Goal: Transaction & Acquisition: Purchase product/service

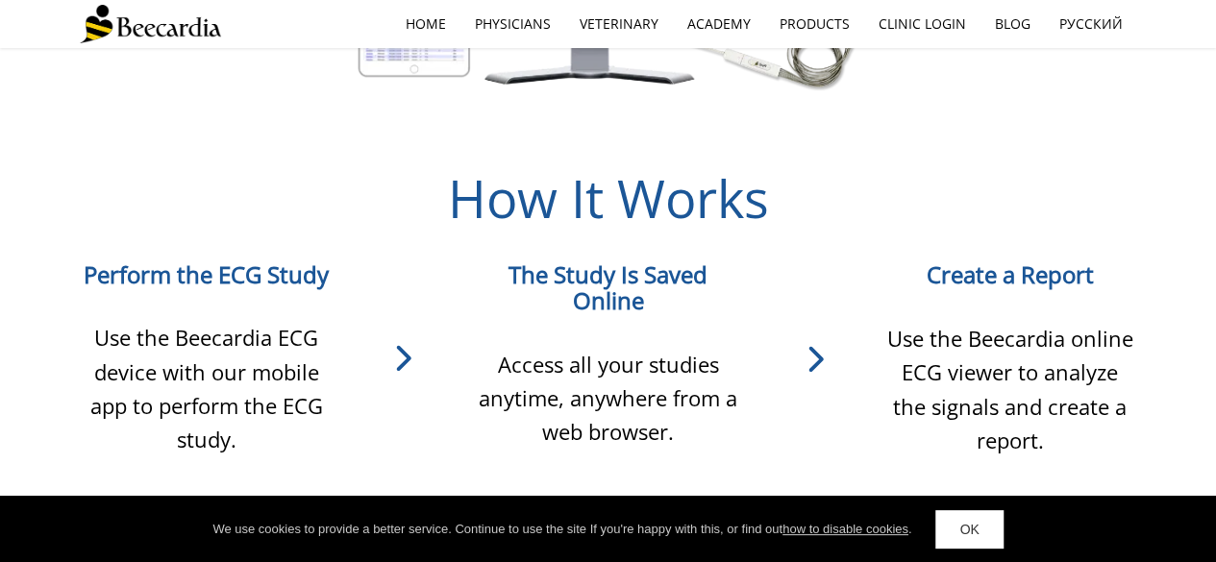
scroll to position [1538, 0]
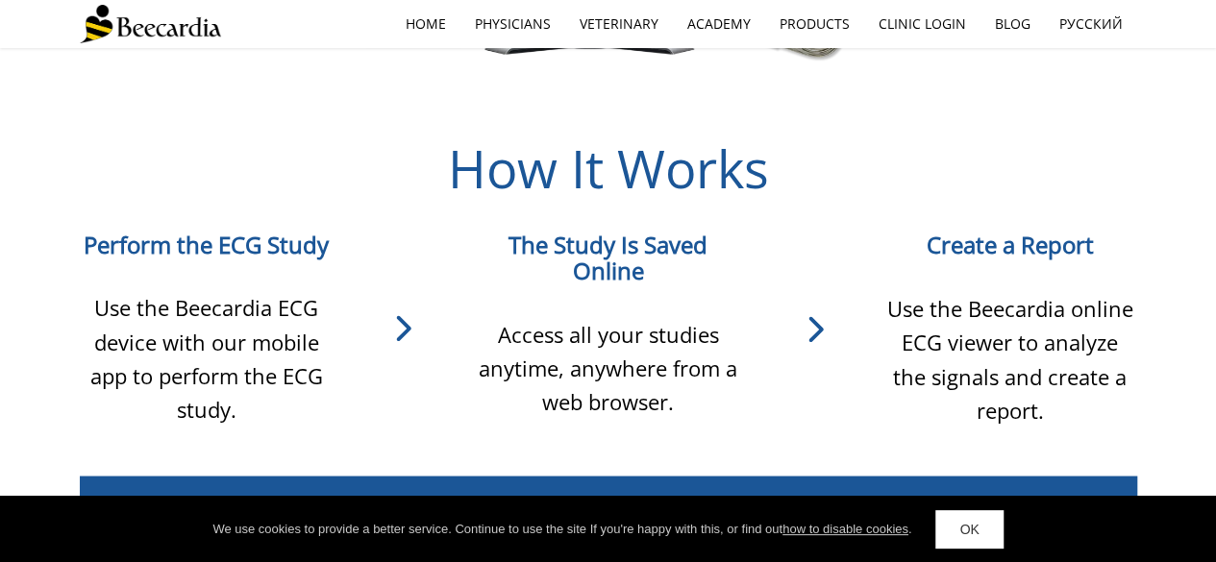
click at [817, 326] on icon at bounding box center [814, 329] width 137 height 58
click at [813, 338] on icon at bounding box center [814, 329] width 137 height 58
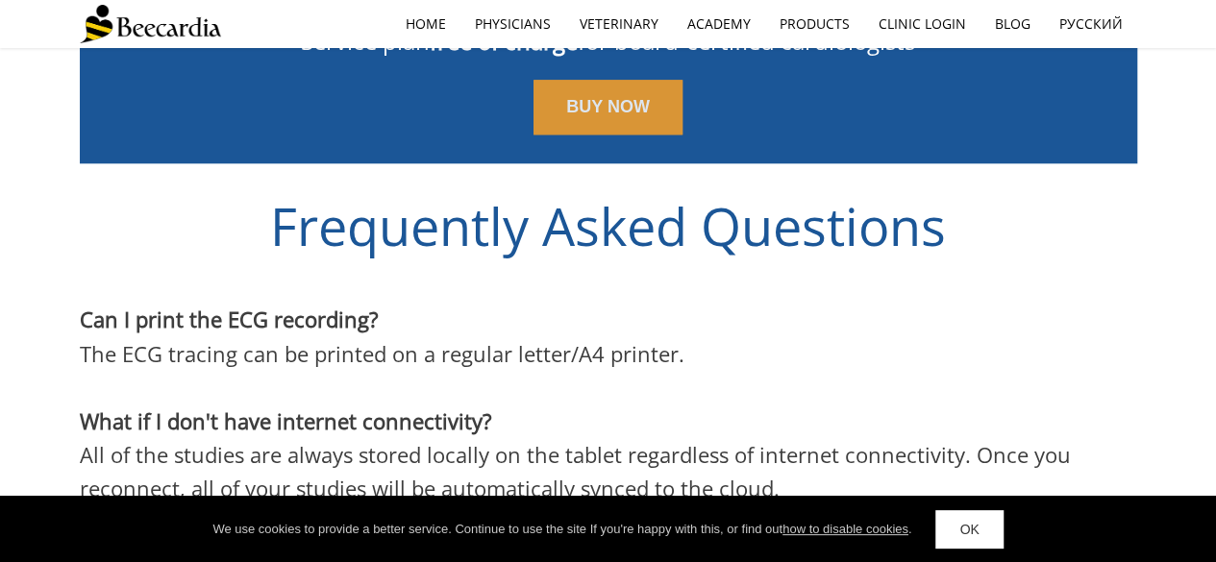
scroll to position [4518, 0]
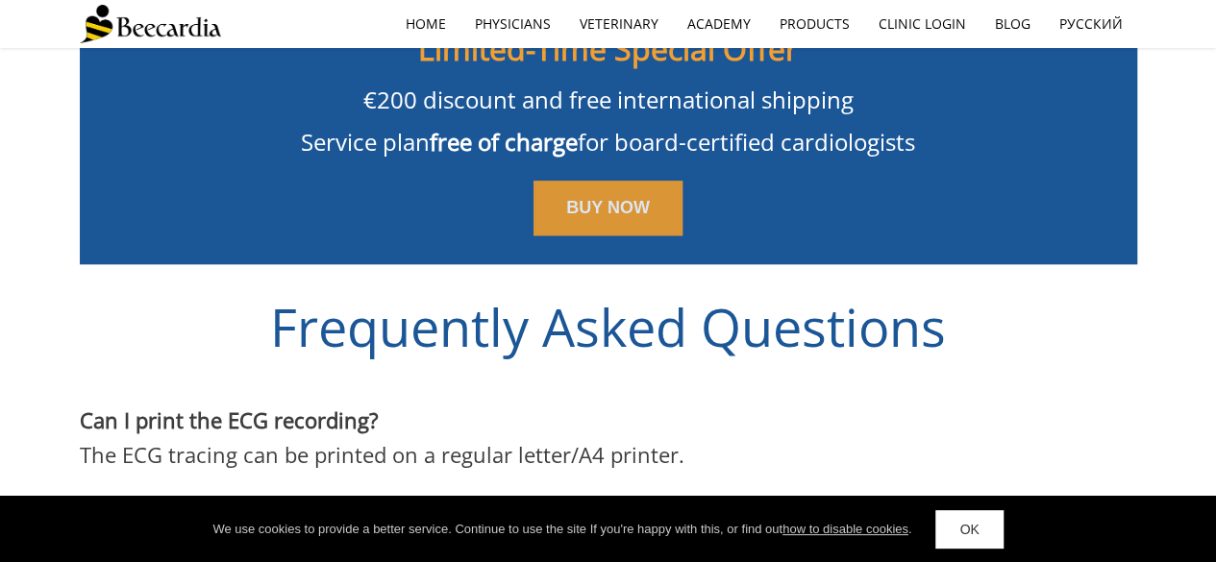
click at [636, 198] on span "BUY NOW" at bounding box center [608, 207] width 84 height 19
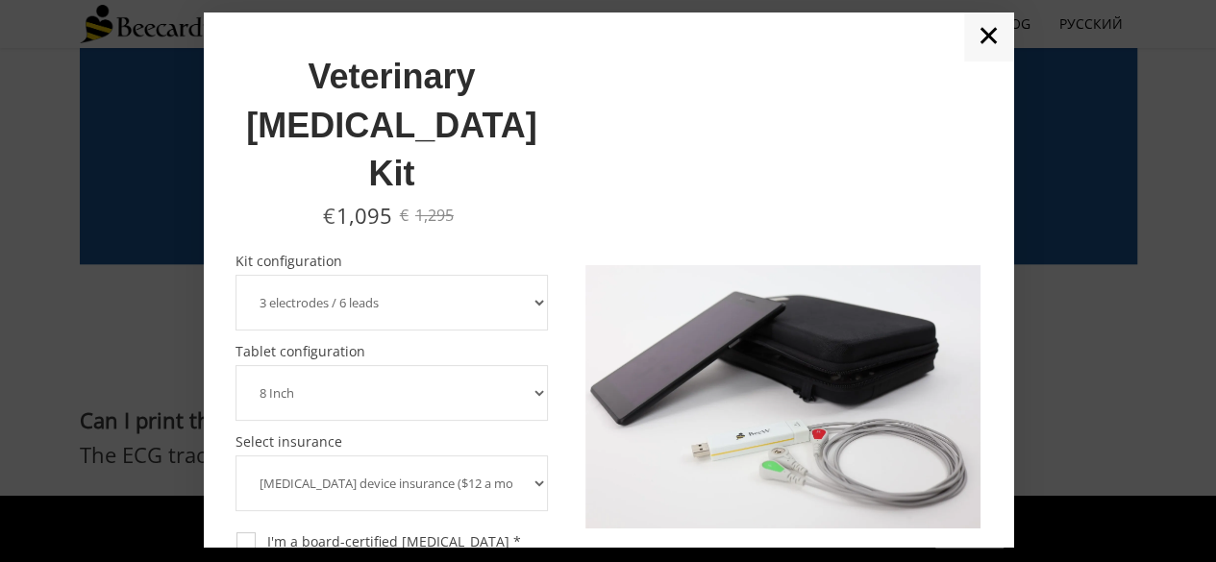
click at [515, 275] on select "3 electrodes / 6 leads 5 electrodes / 7 leads 10 electrodes / 12 leads" at bounding box center [392, 303] width 313 height 56
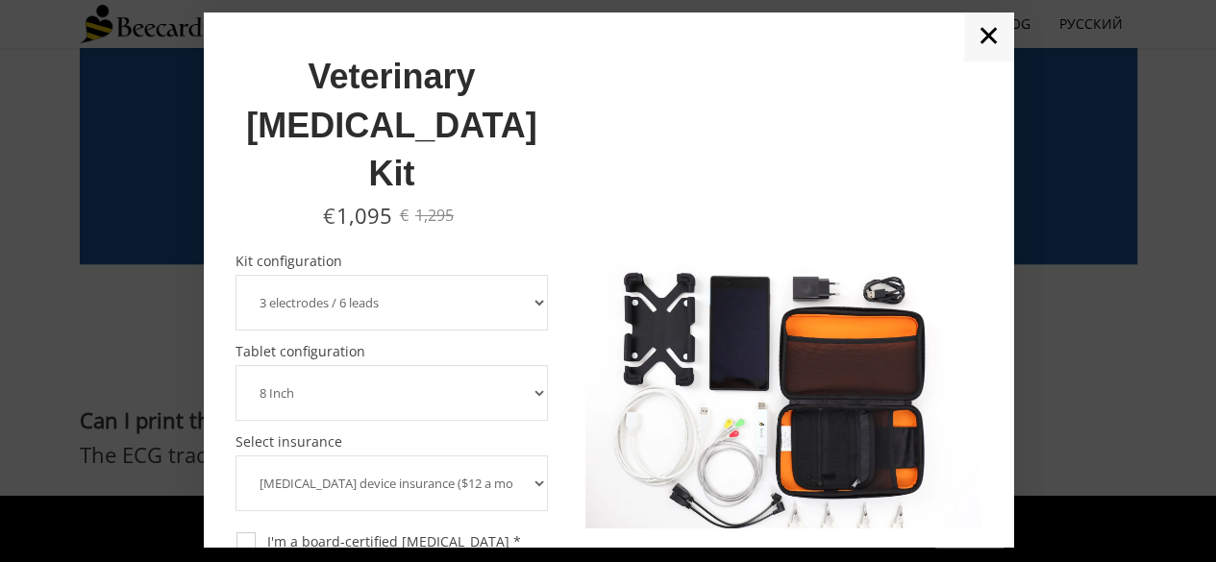
select select "10 electrodes / 12 leads"
click at [236, 275] on select "3 electrodes / 6 leads 5 electrodes / 7 leads 10 electrodes / 12 leads" at bounding box center [392, 303] width 313 height 56
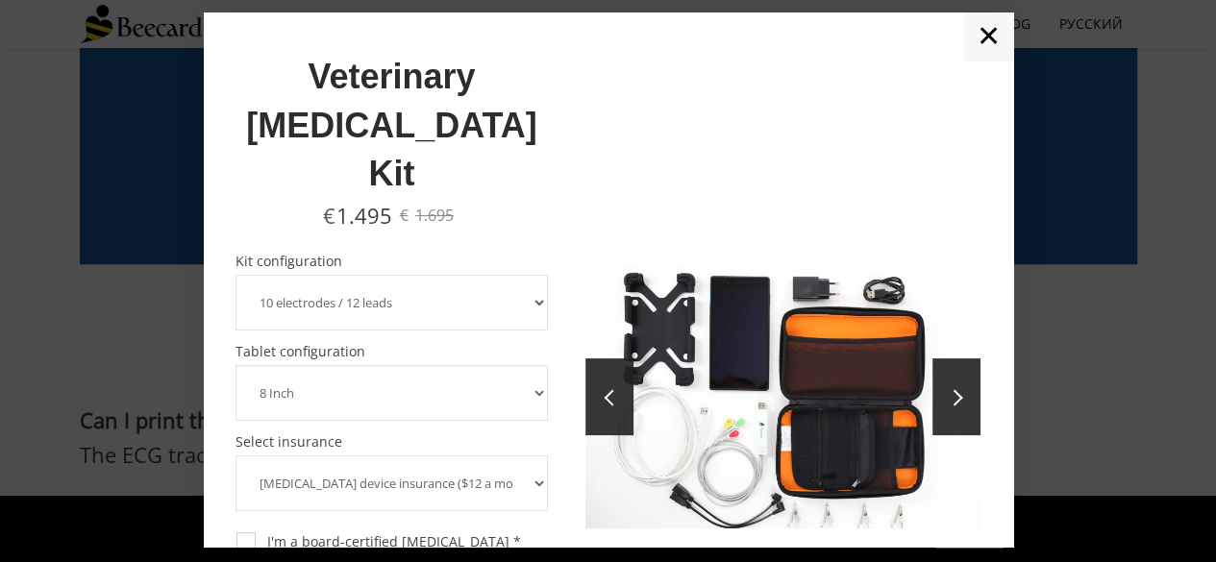
scroll to position [96, 0]
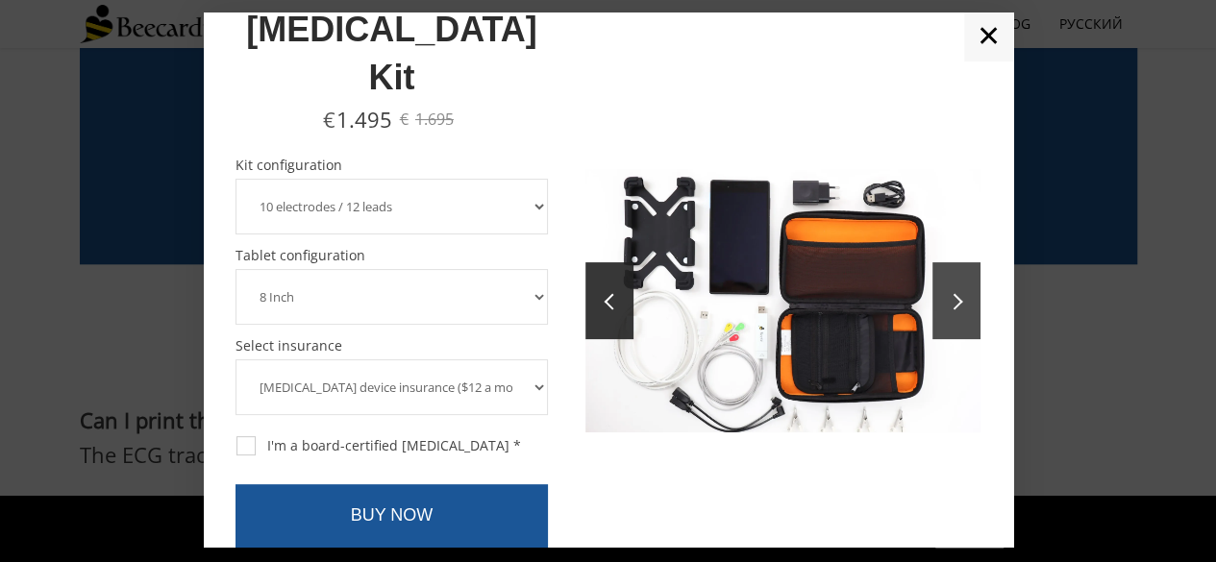
click at [932, 276] on link at bounding box center [956, 300] width 48 height 77
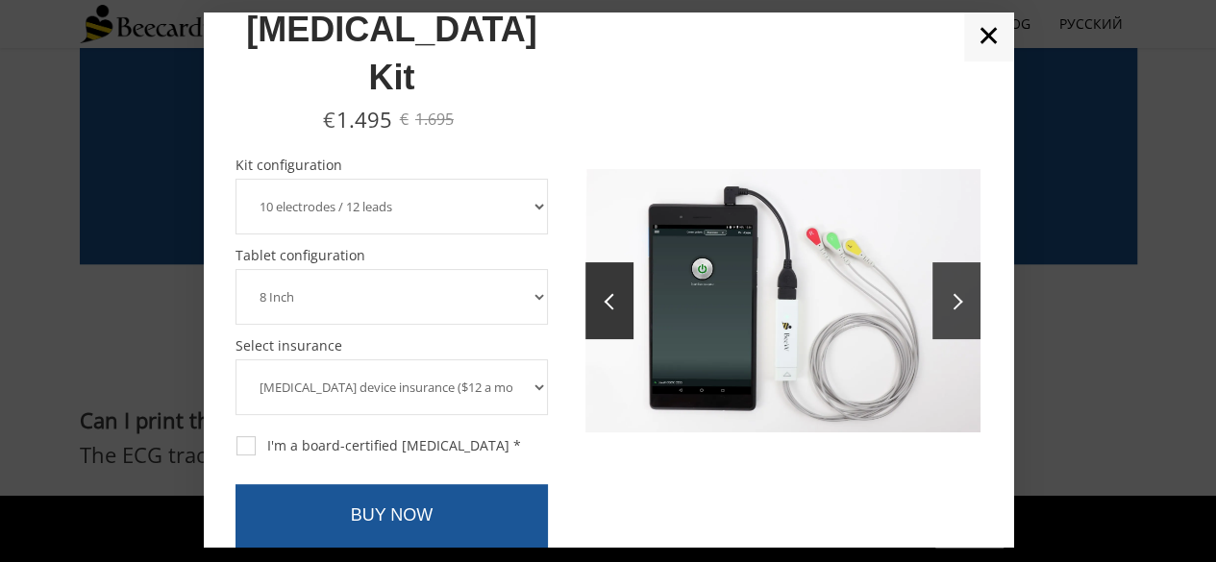
click at [932, 276] on link at bounding box center [956, 300] width 48 height 77
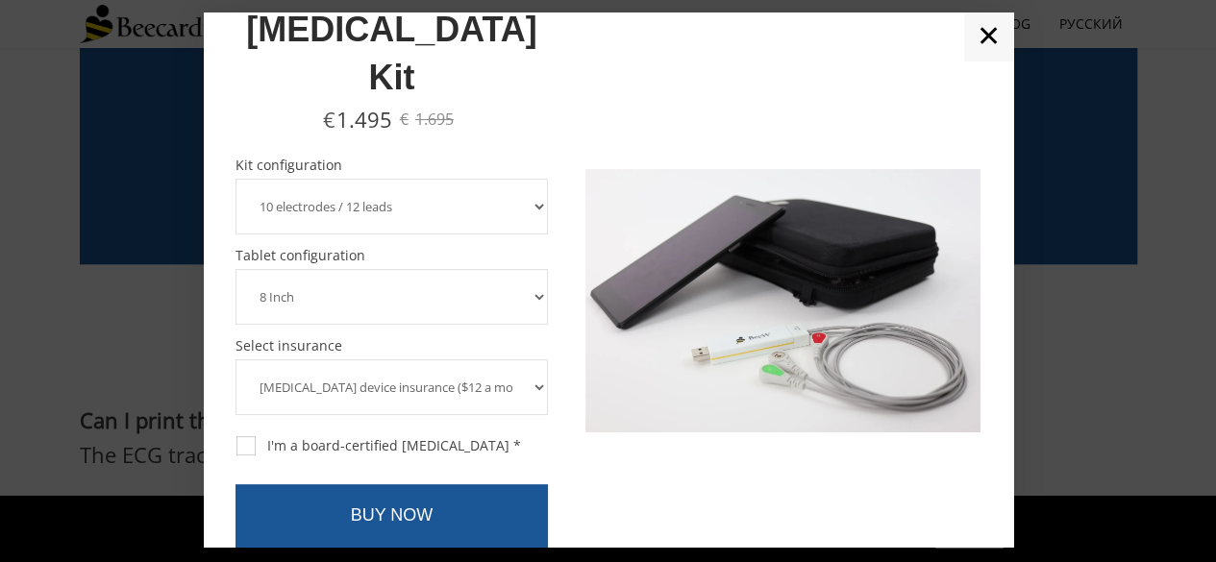
click at [471, 269] on select "8 Inch 10 Inch" at bounding box center [392, 297] width 313 height 56
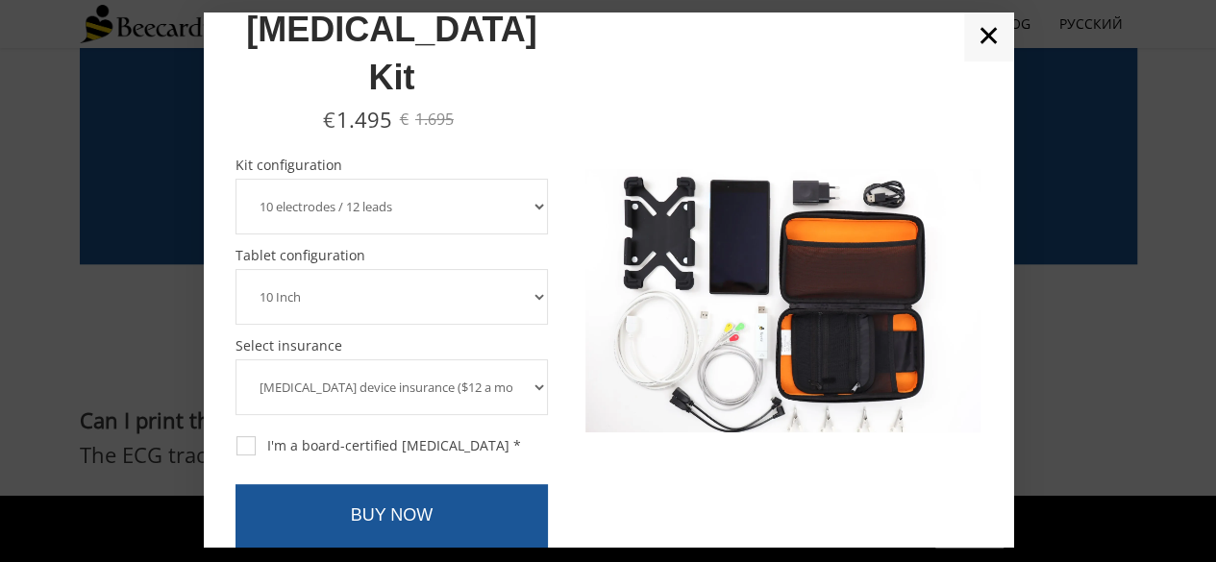
click at [236, 269] on select "8 Inch 10 Inch" at bounding box center [392, 297] width 313 height 56
click at [477, 269] on select "8 Inch 10 Inch" at bounding box center [392, 297] width 313 height 56
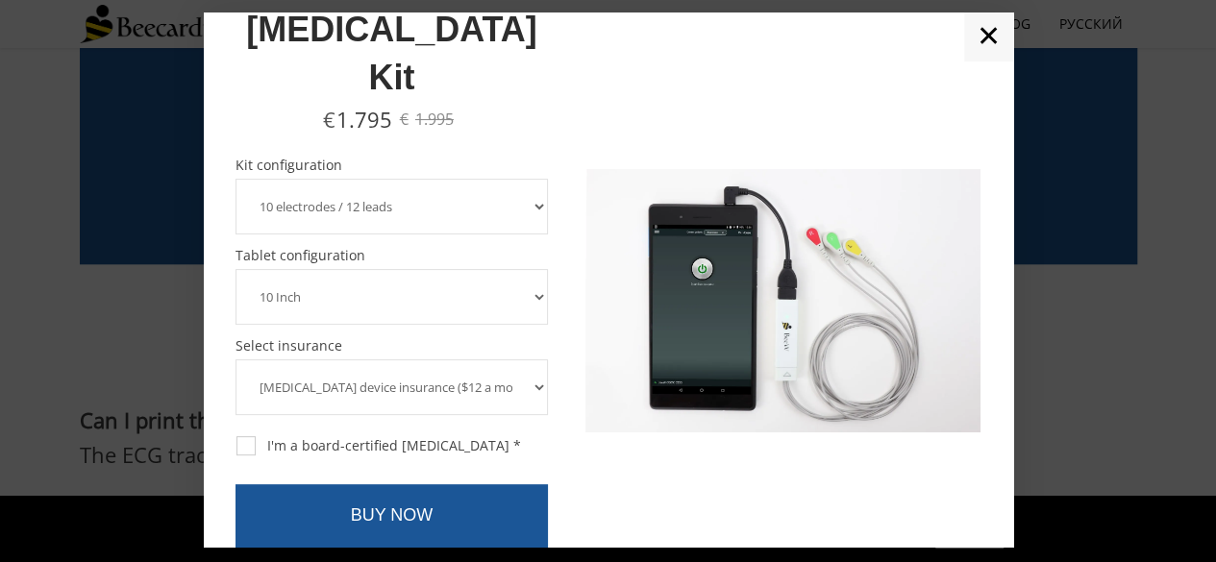
select select "8 Inch"
click at [236, 269] on select "8 Inch 10 Inch" at bounding box center [392, 297] width 313 height 56
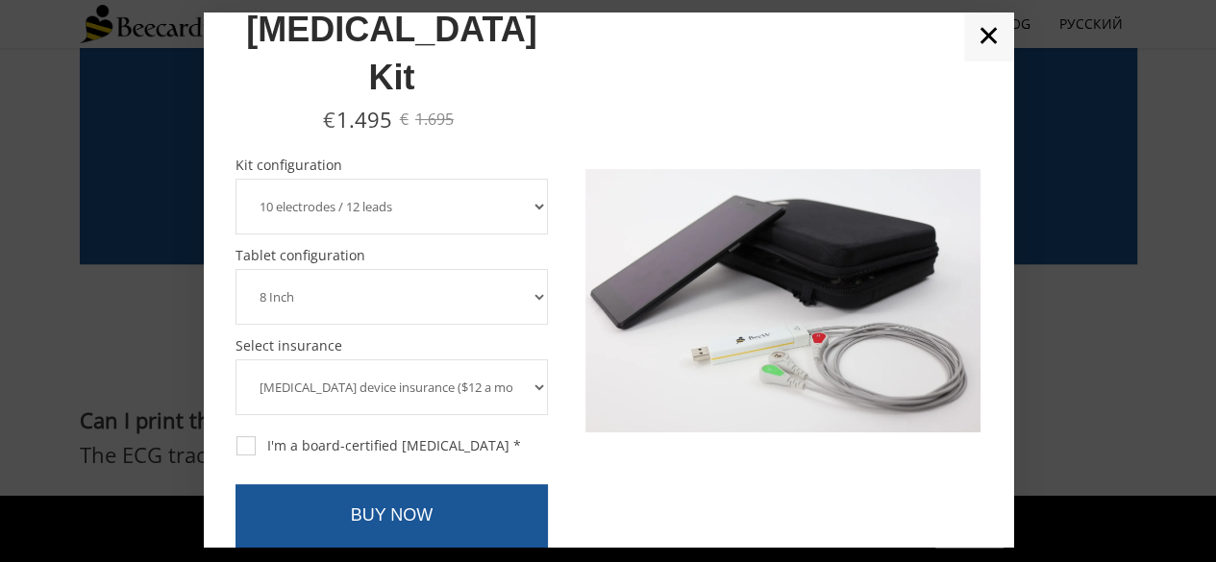
click at [530, 359] on select "ECG device insurance ($12 a month, charged annually) No insurance" at bounding box center [392, 387] width 313 height 56
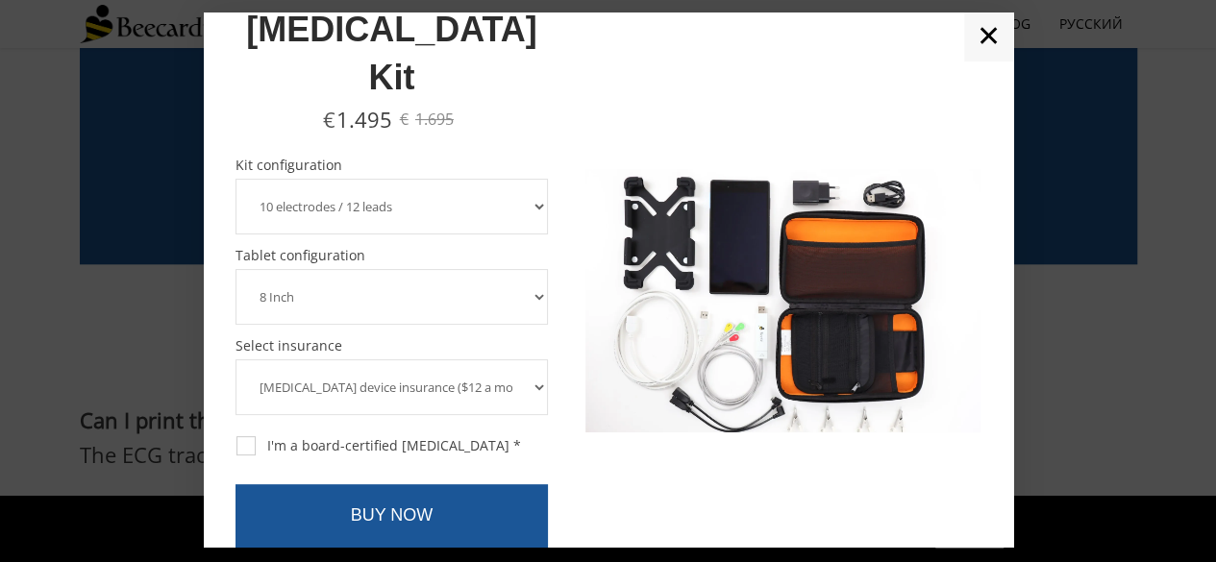
click at [540, 339] on div "Select insurance Required field! ECG device insurance ($12 a month, charged ann…" at bounding box center [392, 377] width 313 height 76
click at [359, 437] on div "I'm a board-certified cardiologist *" at bounding box center [378, 445] width 285 height 17
click at [236, 435] on input "I'm a board-certified cardiologist *" at bounding box center [235, 435] width 1 height 1
checkbox input "true"
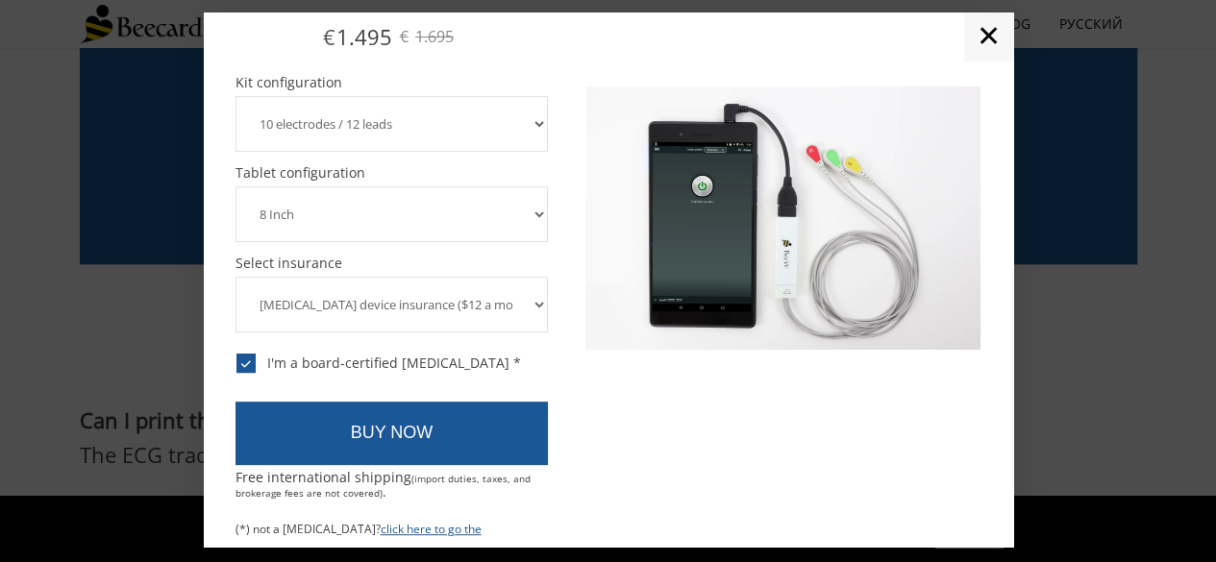
scroll to position [4614, 0]
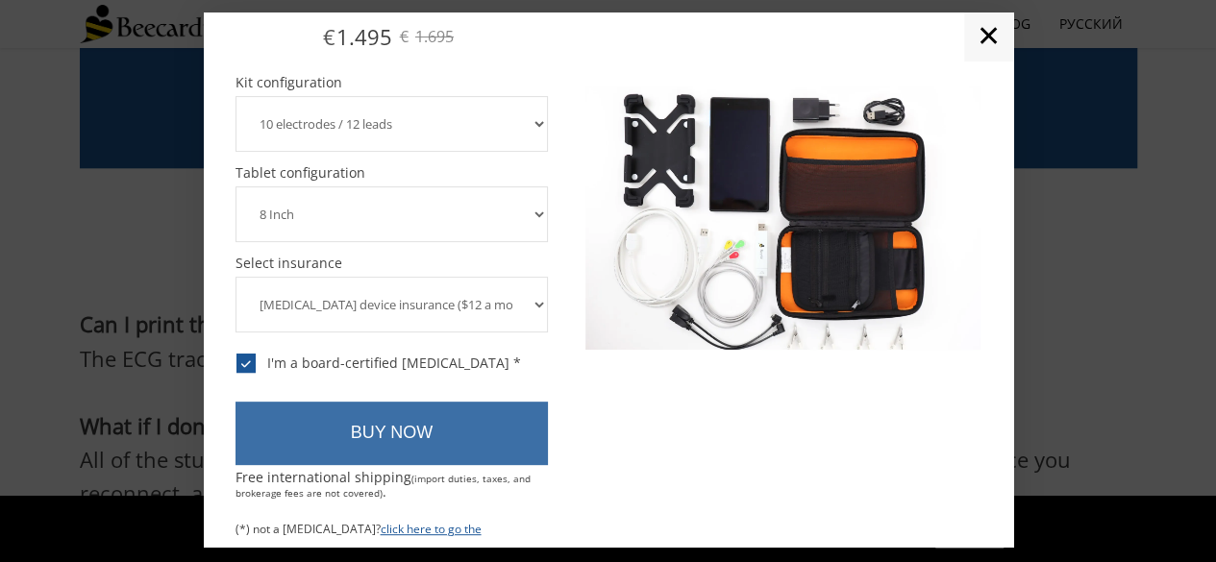
click at [399, 402] on link "BUY NOW" at bounding box center [392, 433] width 313 height 63
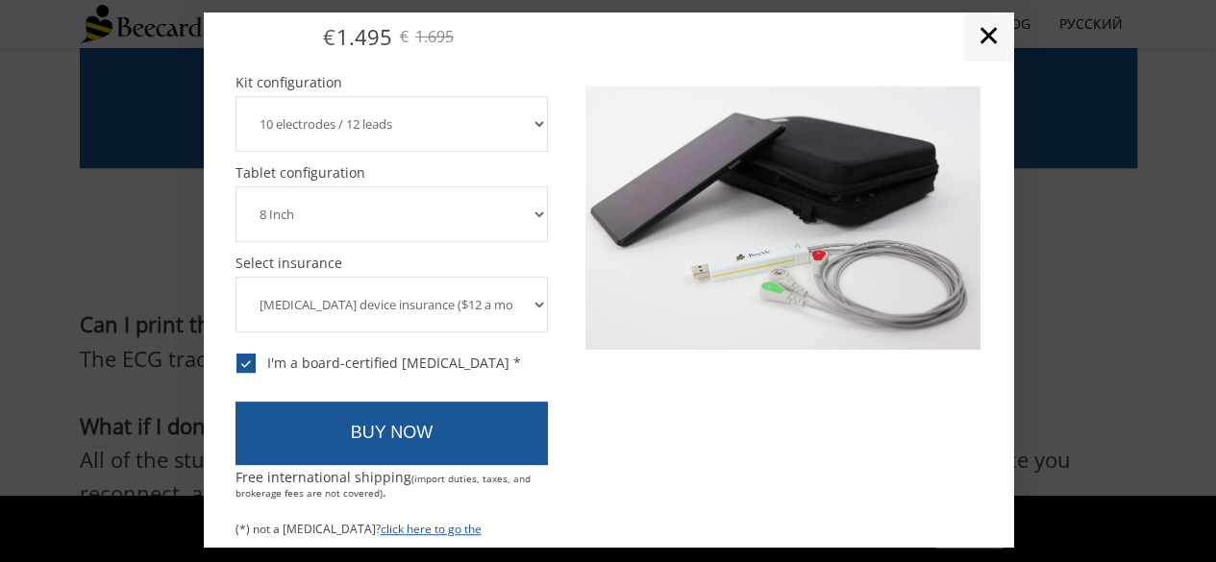
scroll to position [4602, 0]
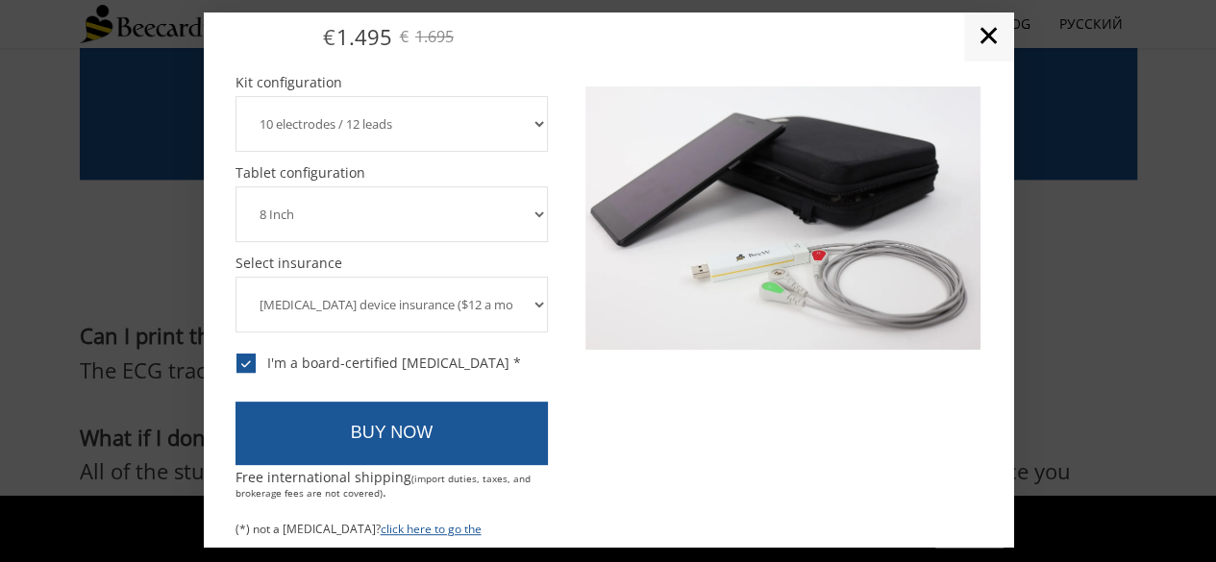
click at [979, 41] on link "✕" at bounding box center [988, 36] width 49 height 48
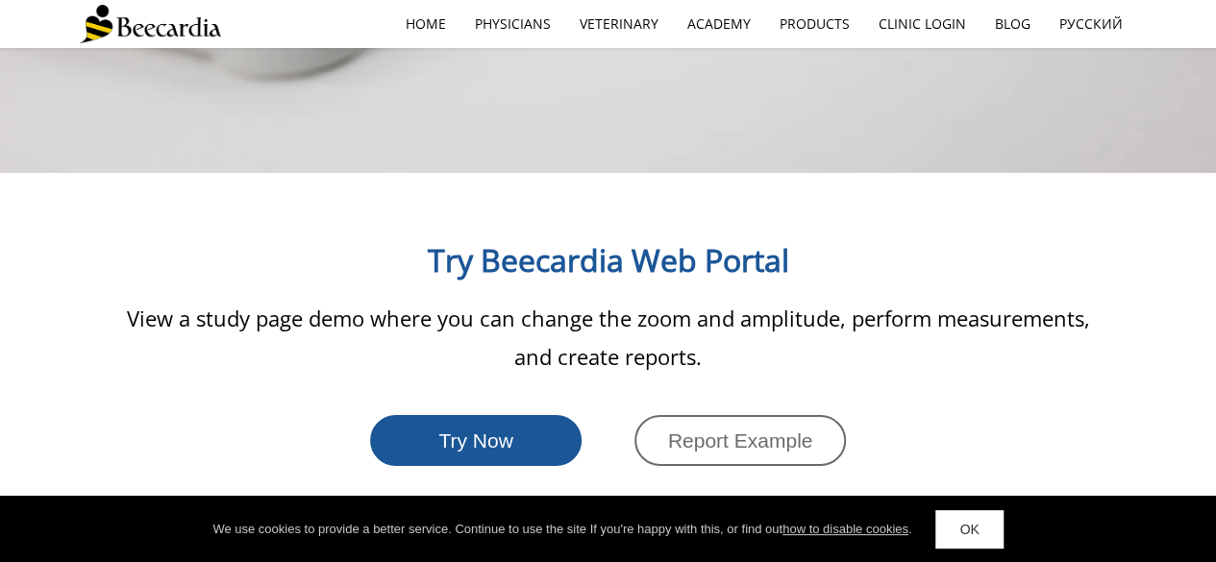
scroll to position [2968, 0]
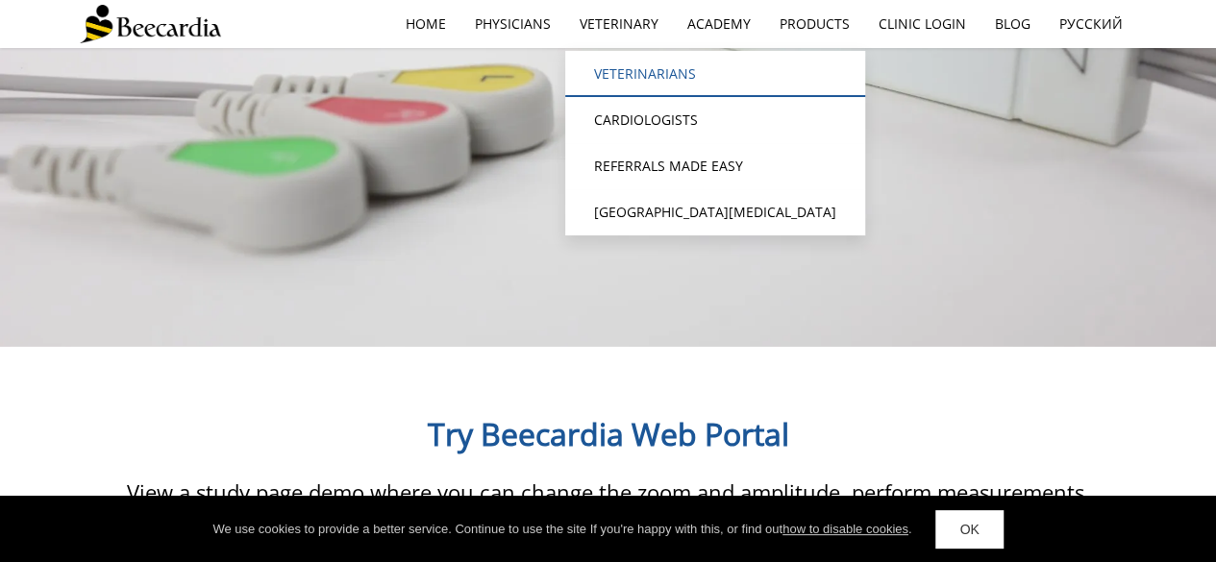
click at [635, 67] on link "Veterinarians" at bounding box center [715, 74] width 300 height 46
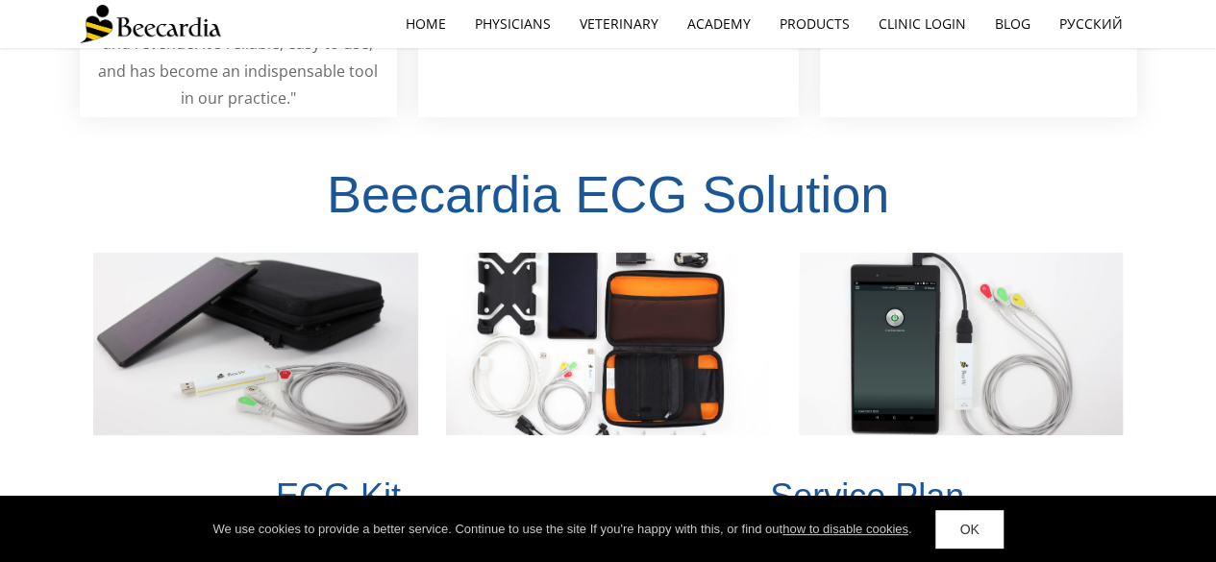
scroll to position [3442, 0]
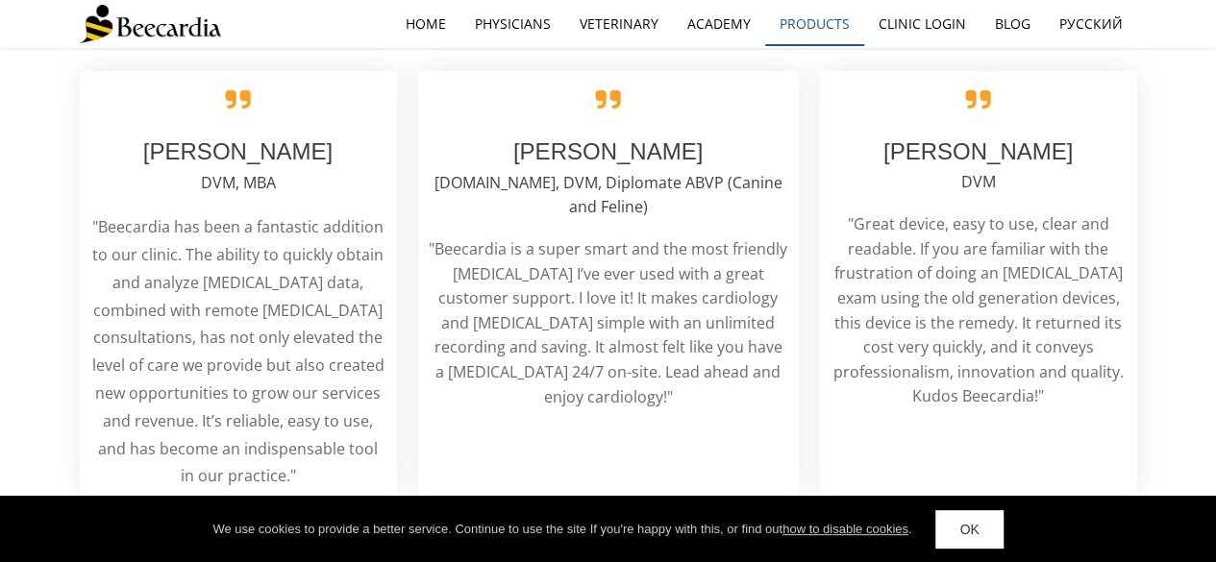
click at [838, 27] on link "Products" at bounding box center [814, 24] width 99 height 44
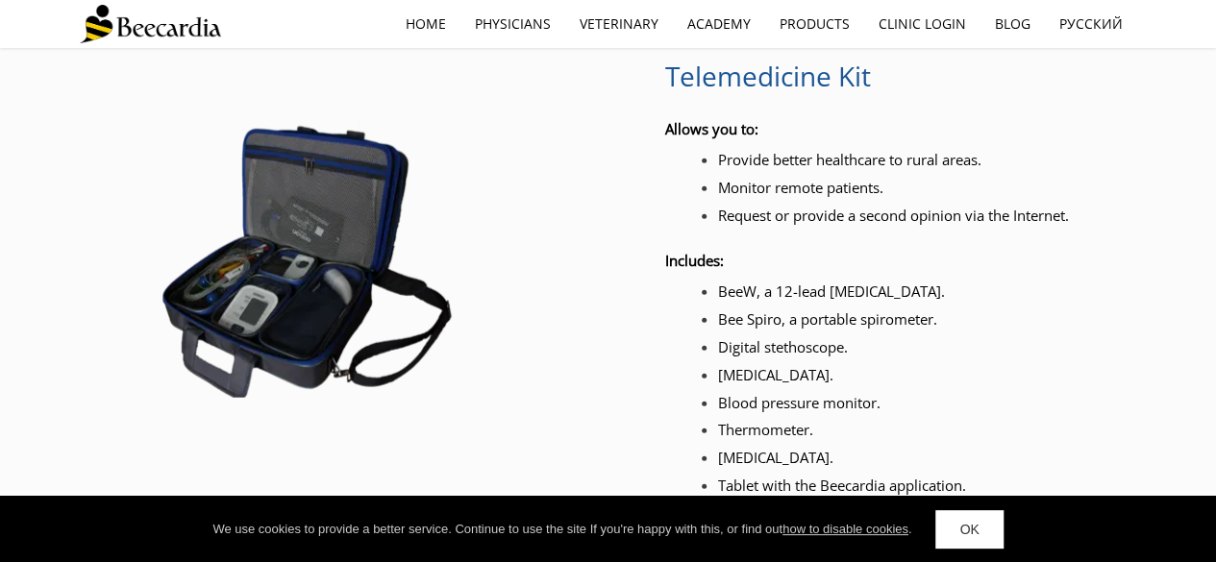
scroll to position [2207, 0]
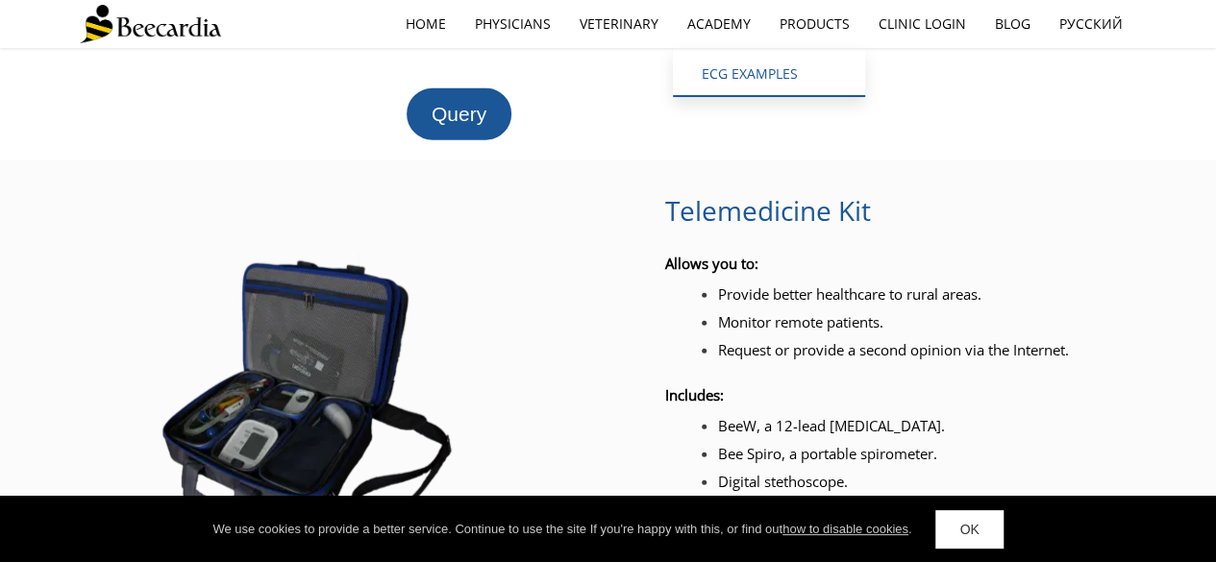
click at [718, 65] on link "ECG EXAMPLES" at bounding box center [769, 74] width 192 height 46
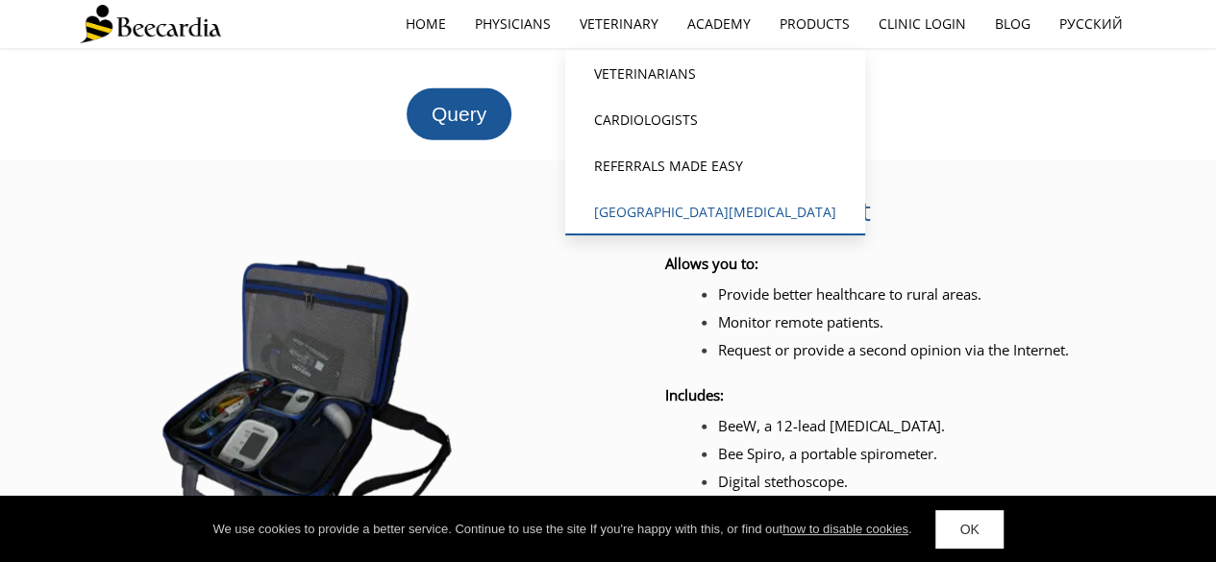
click at [616, 211] on link "[GEOGRAPHIC_DATA][MEDICAL_DATA]" at bounding box center [715, 212] width 300 height 46
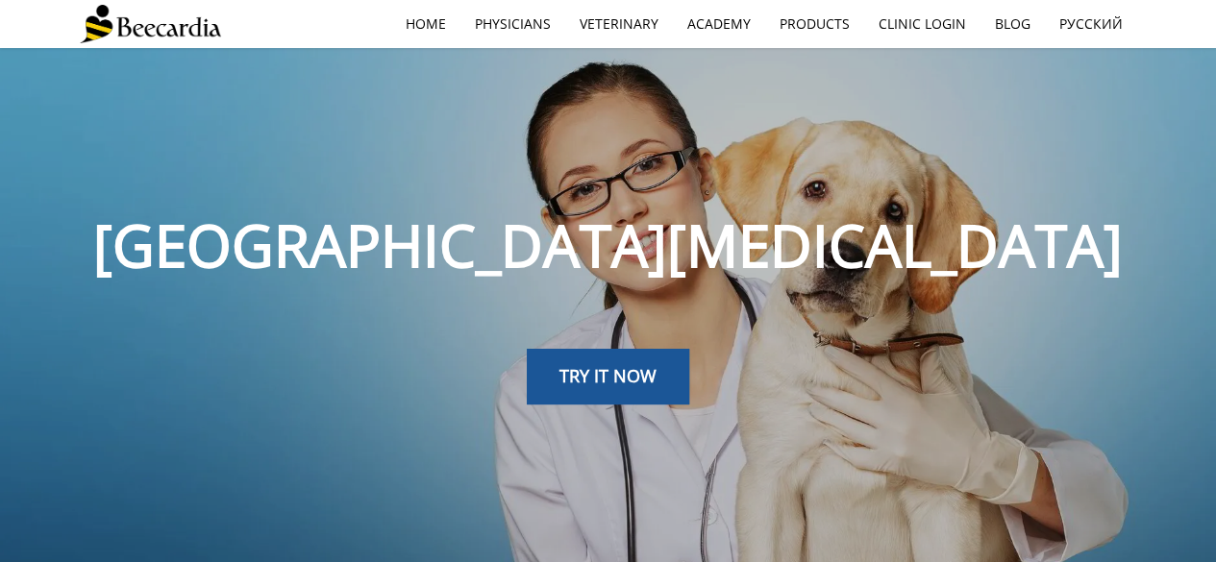
scroll to position [288, 0]
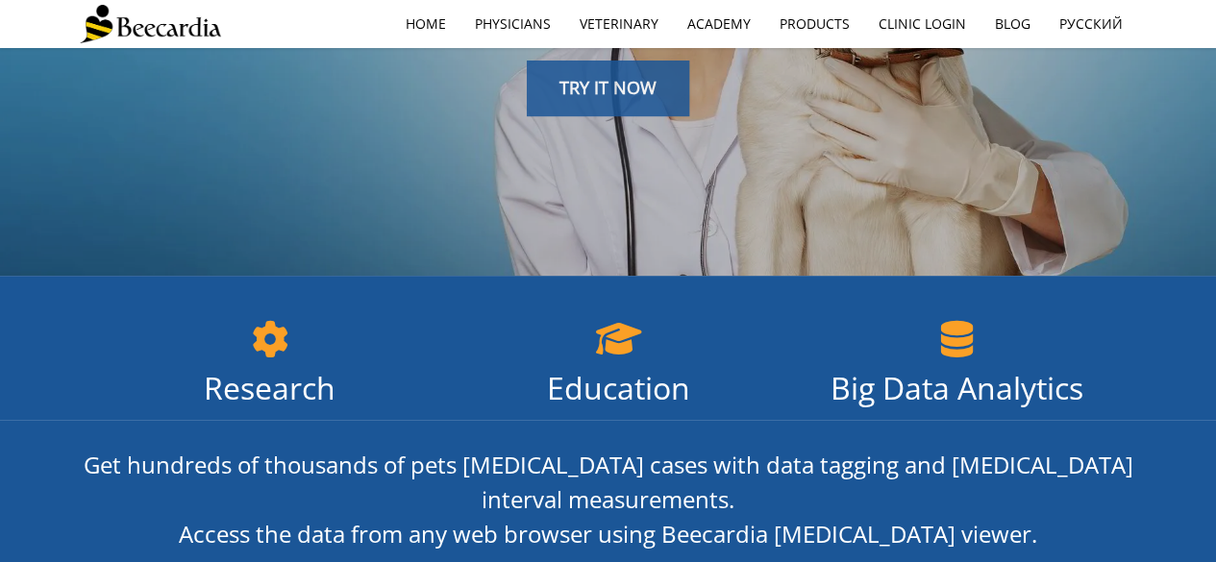
click at [640, 93] on span "TRY IT NOW" at bounding box center [607, 87] width 97 height 23
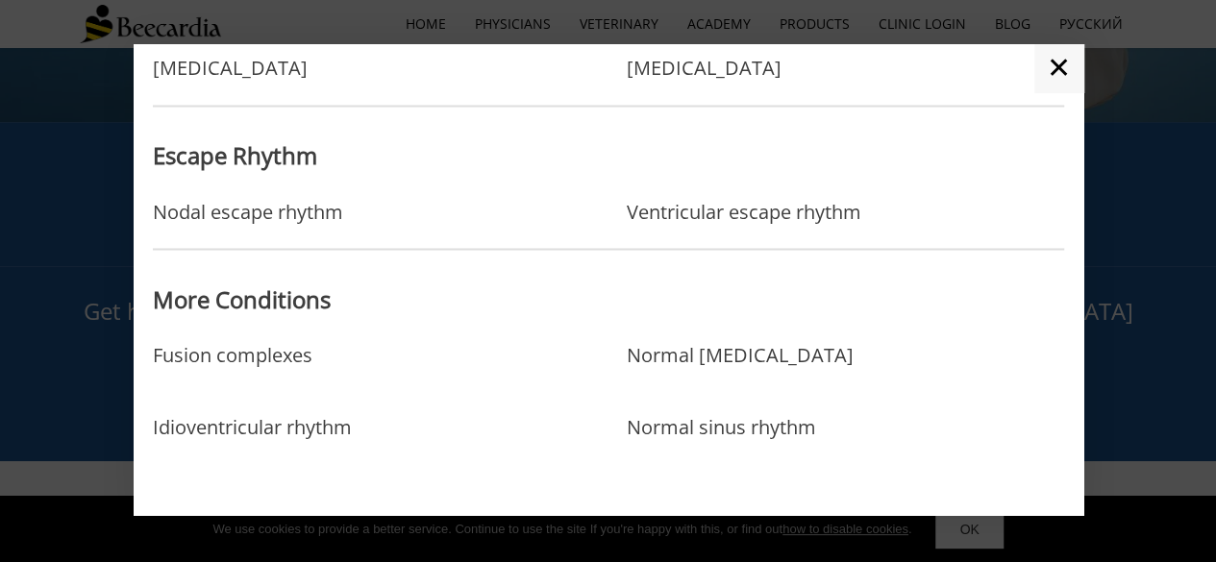
scroll to position [481, 0]
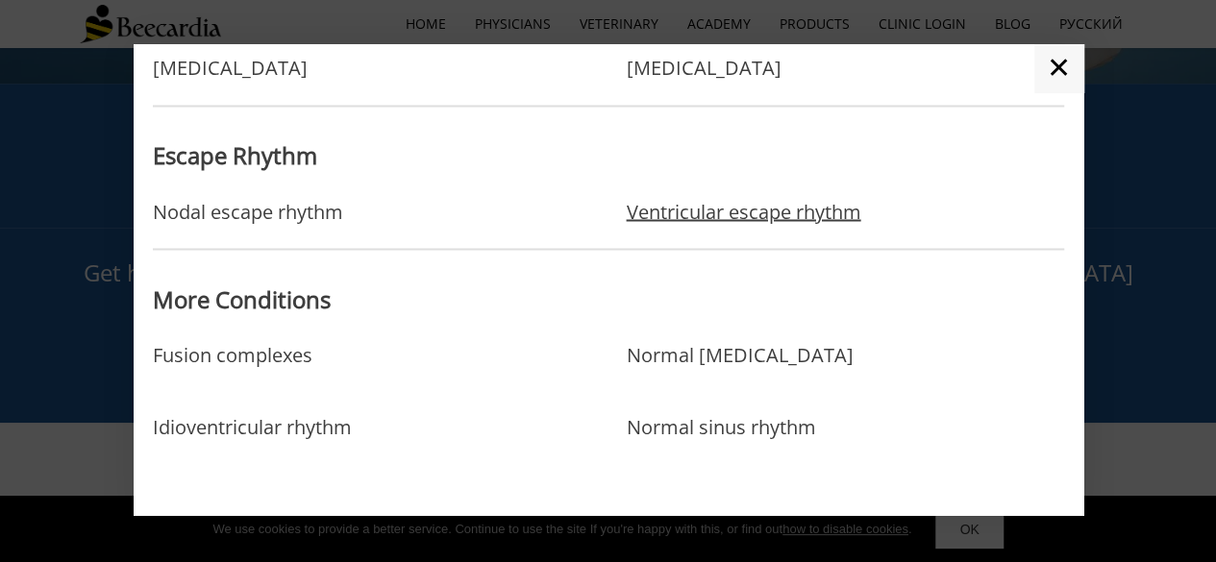
click at [780, 213] on link "Ventricular escape rhythm" at bounding box center [743, 211] width 235 height 23
click at [1055, 70] on link "✕" at bounding box center [1058, 68] width 49 height 48
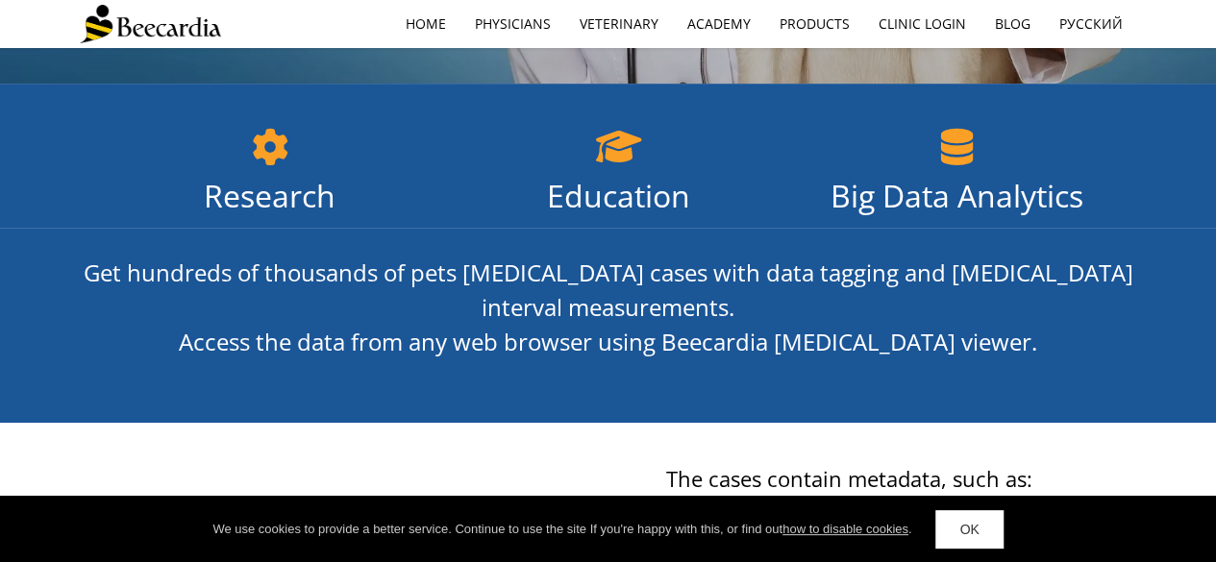
scroll to position [0, 0]
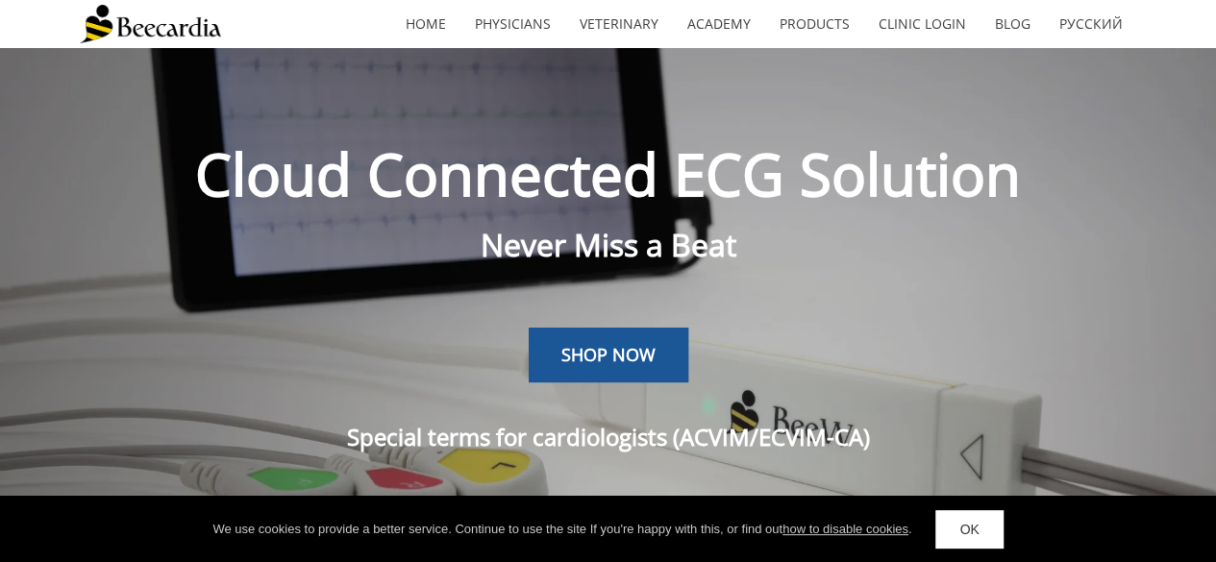
click at [601, 372] on link "SHOP NOW" at bounding box center [609, 356] width 160 height 56
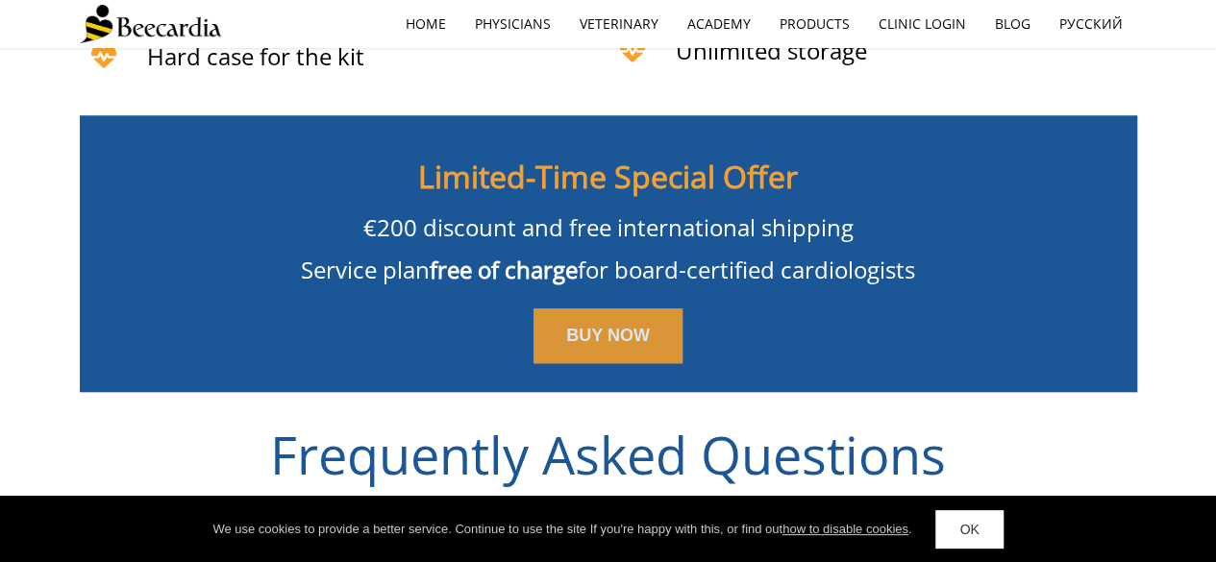
scroll to position [4420, 0]
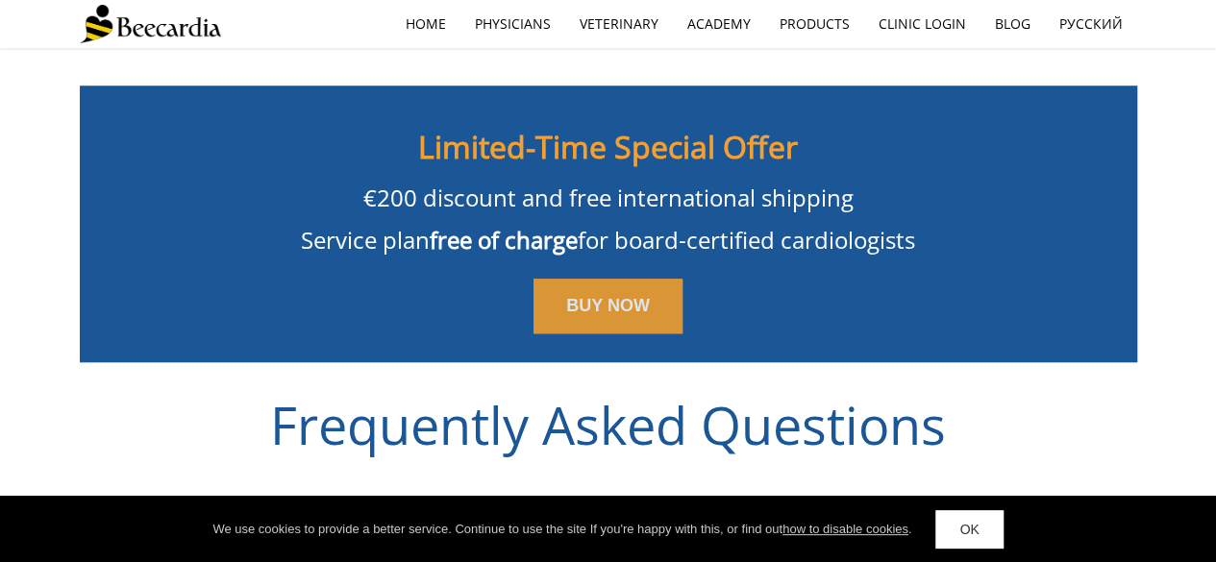
click at [613, 296] on span "BUY NOW" at bounding box center [608, 305] width 84 height 19
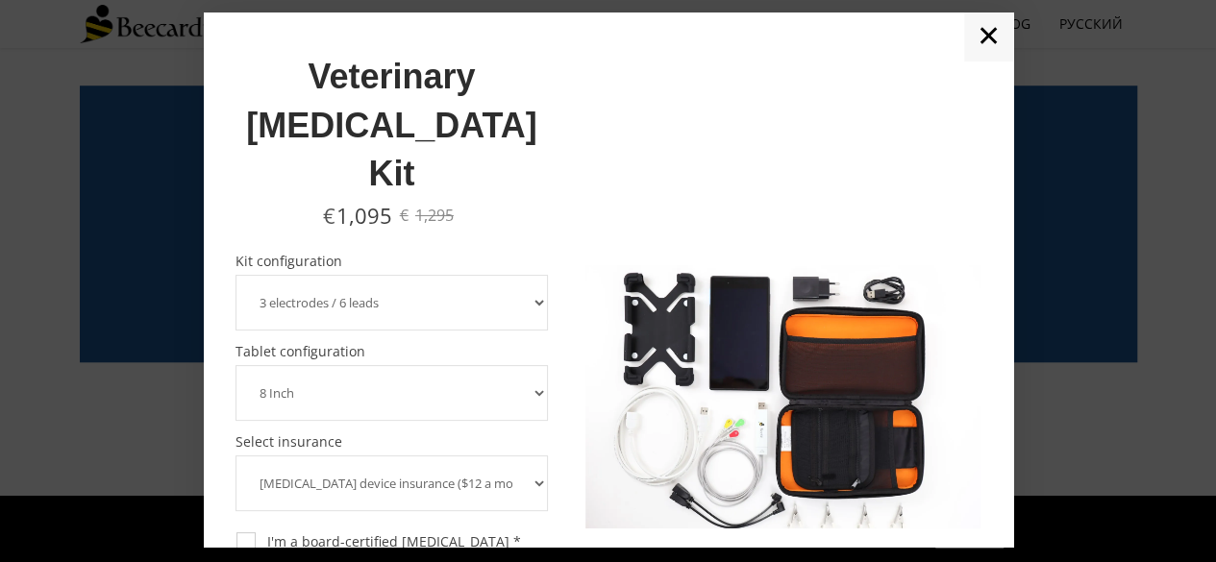
click at [529, 275] on select "3 electrodes / 6 leads 5 electrodes / 7 leads 10 electrodes / 12 leads" at bounding box center [392, 303] width 313 height 56
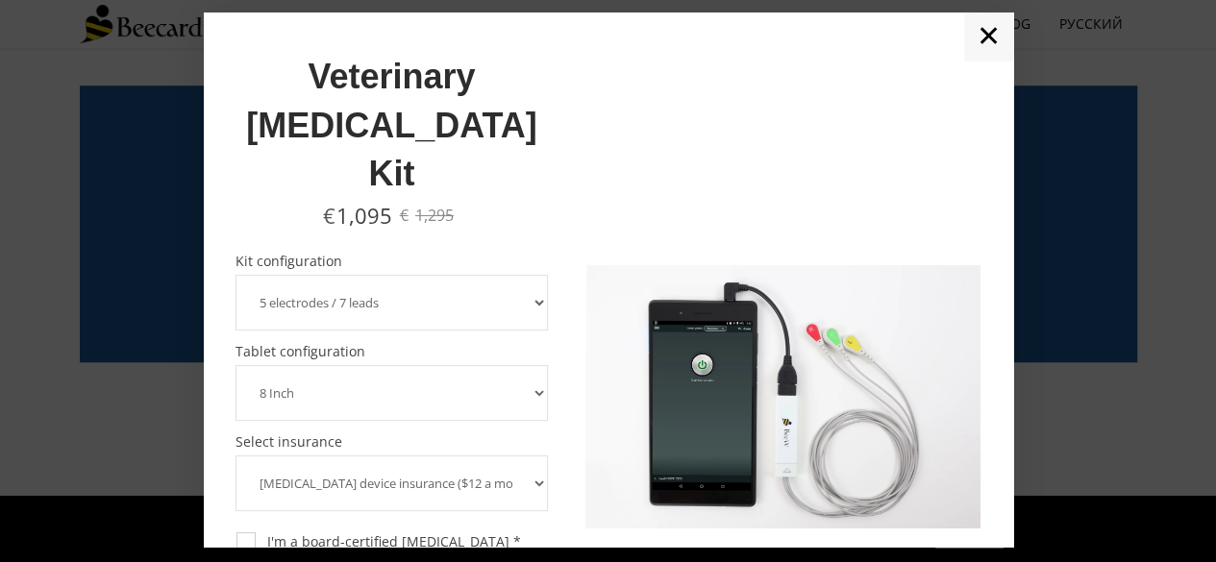
click at [236, 275] on select "3 electrodes / 6 leads 5 electrodes / 7 leads 10 electrodes / 12 leads" at bounding box center [392, 303] width 313 height 56
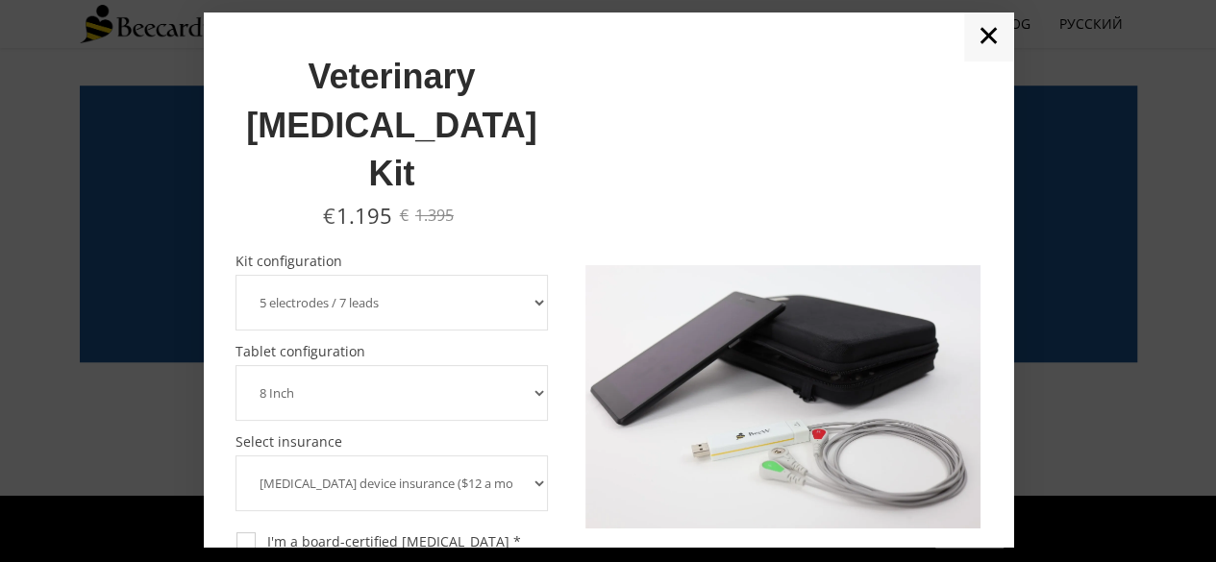
click at [525, 275] on select "3 electrodes / 6 leads 5 electrodes / 7 leads 10 electrodes / 12 leads" at bounding box center [392, 303] width 313 height 56
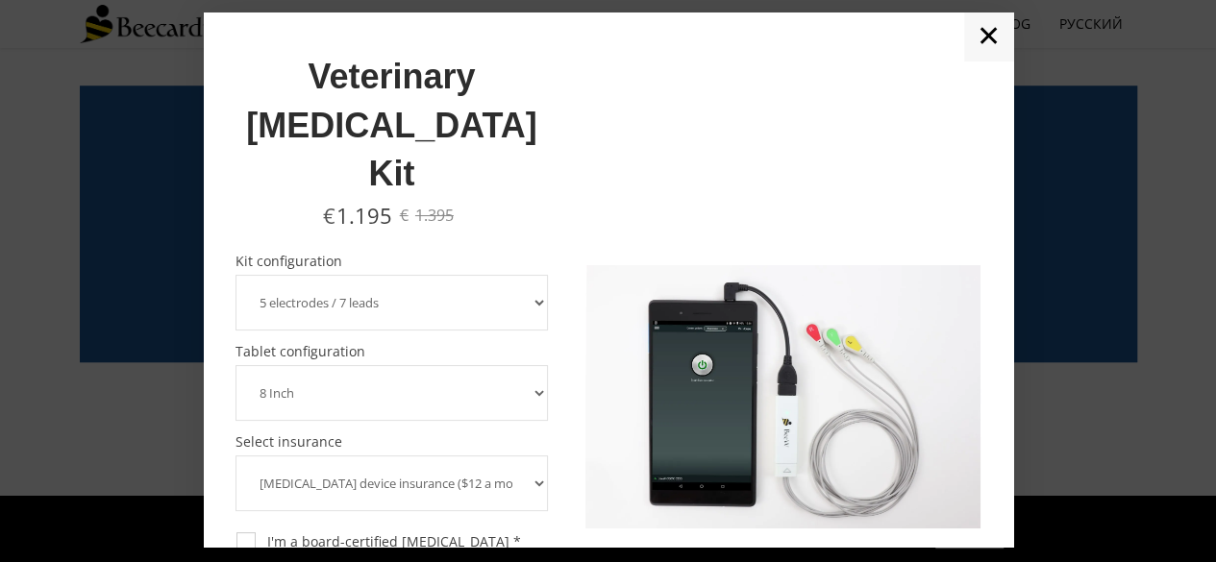
select select "10 electrodes / 12 leads"
click at [236, 275] on select "3 electrodes / 6 leads 5 electrodes / 7 leads 10 electrodes / 12 leads" at bounding box center [392, 303] width 313 height 56
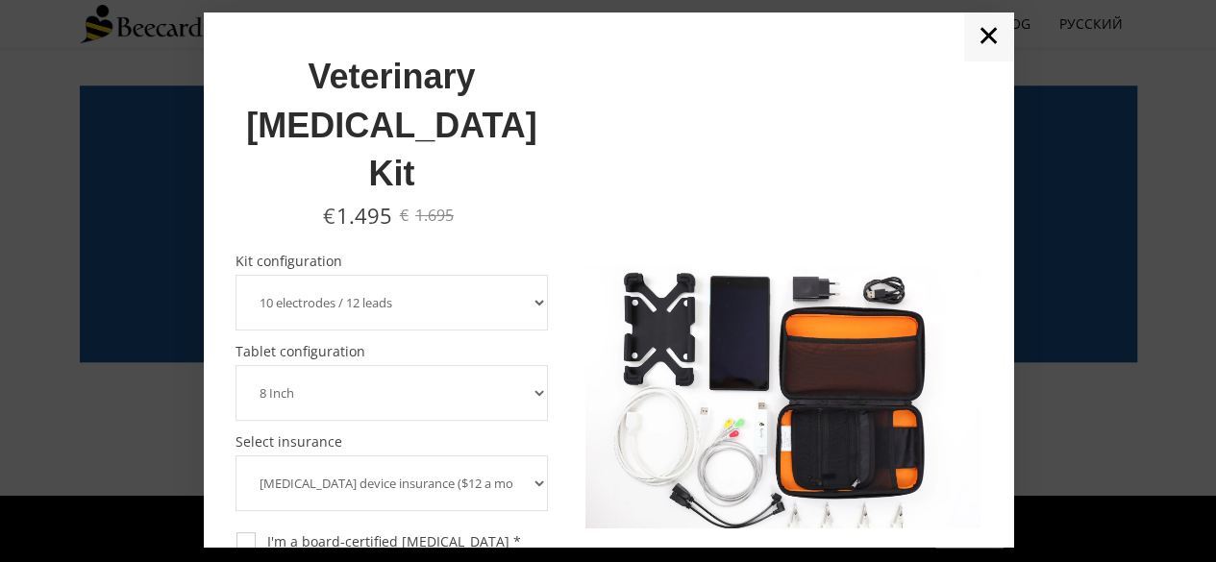
click at [490, 365] on select "8 Inch 10 Inch" at bounding box center [392, 393] width 313 height 56
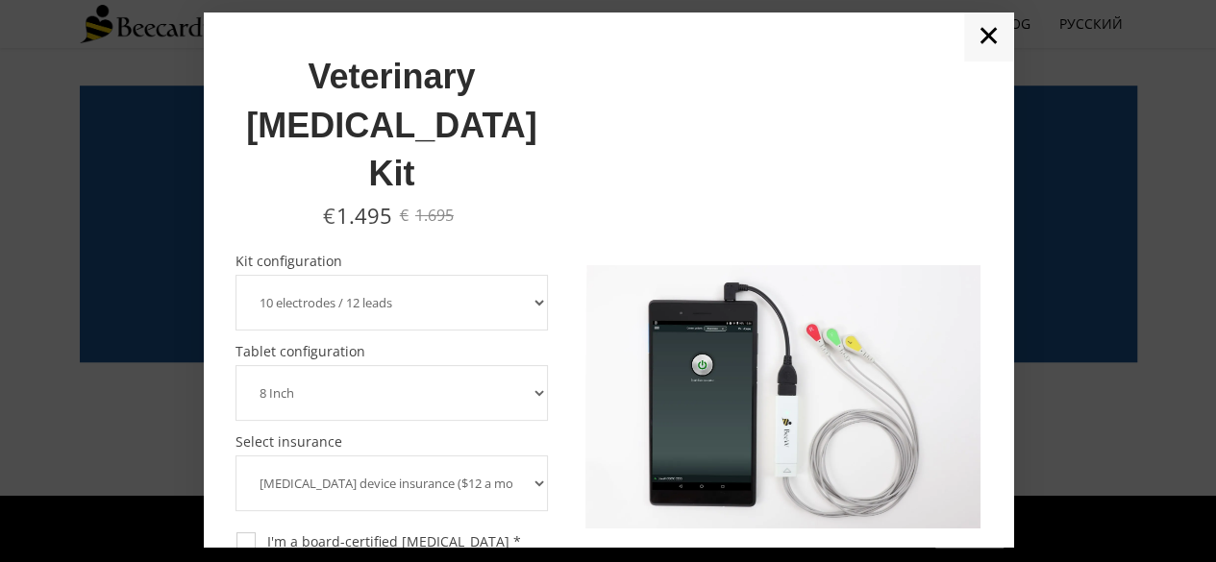
select select "10 Inch"
click at [236, 365] on select "8 Inch 10 Inch" at bounding box center [392, 393] width 313 height 56
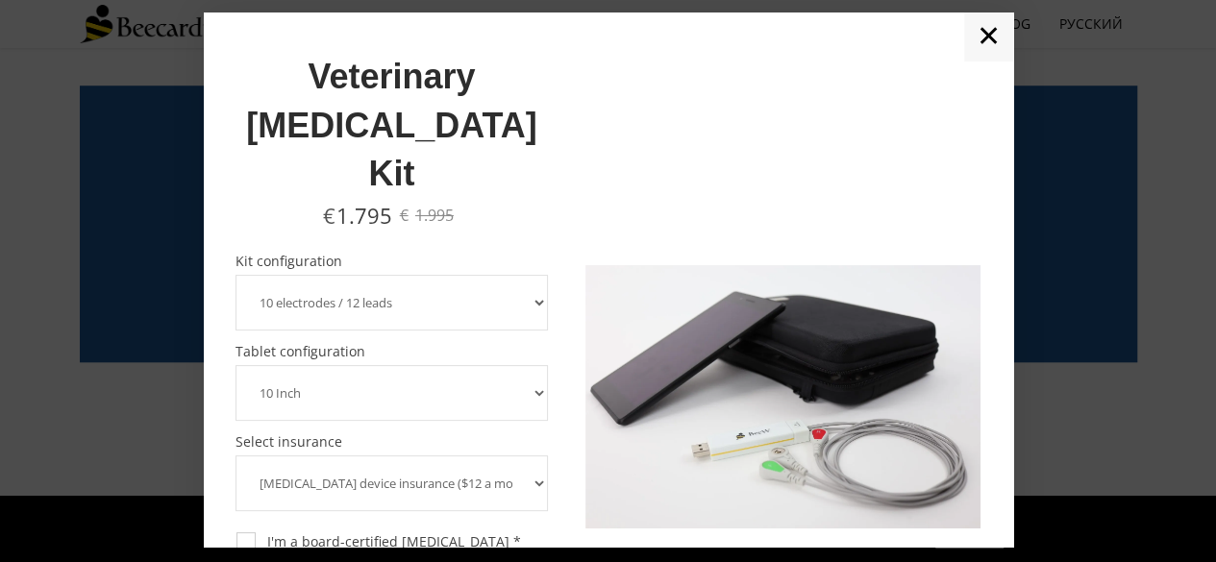
scroll to position [96, 0]
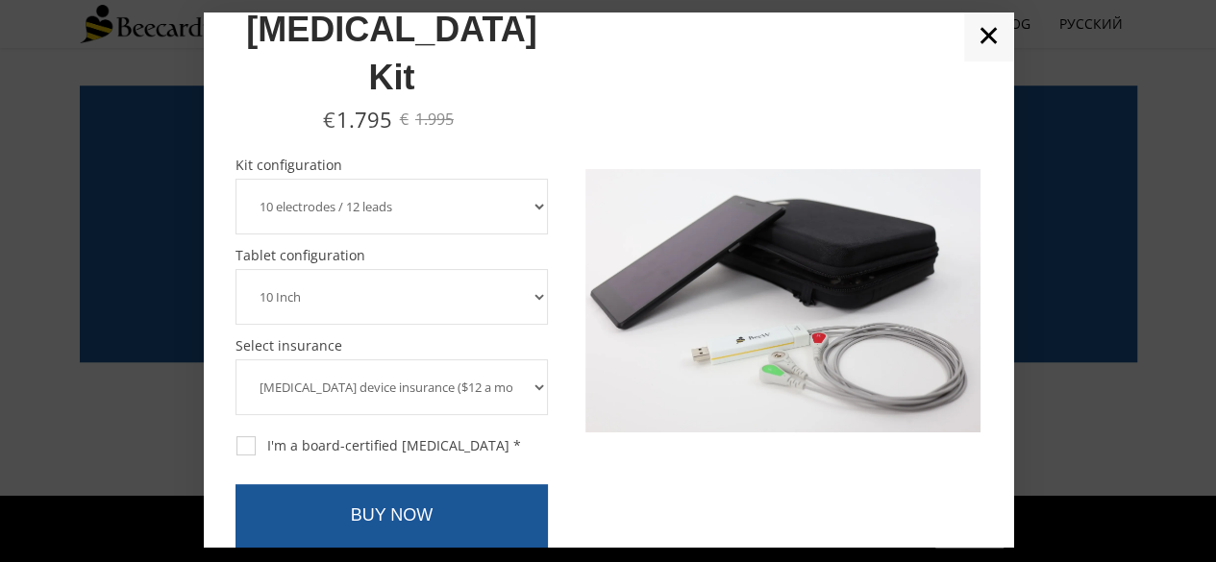
click at [531, 359] on select "ECG device insurance ($12 a month, charged annually) No insurance" at bounding box center [392, 387] width 313 height 56
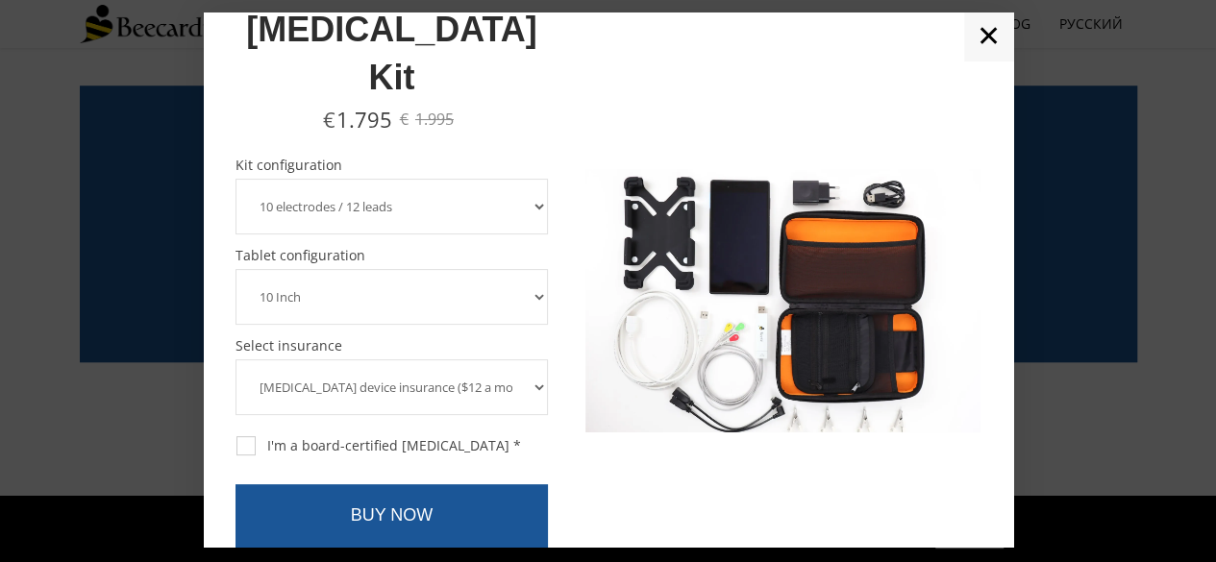
select select "No insurance"
click at [236, 359] on select "ECG device insurance ($12 a month, charged annually) No insurance" at bounding box center [392, 387] width 313 height 56
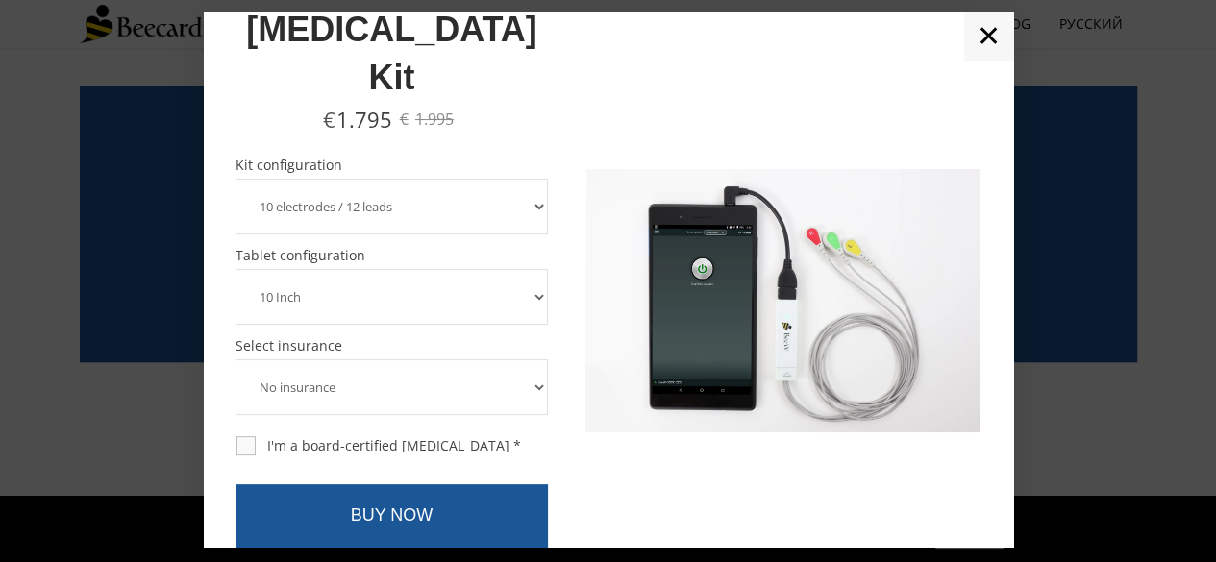
click at [245, 437] on div "I'm a board-certified cardiologist *" at bounding box center [378, 445] width 285 height 17
click at [236, 435] on input "I'm a board-certified cardiologist *" at bounding box center [235, 435] width 1 height 1
checkbox input "true"
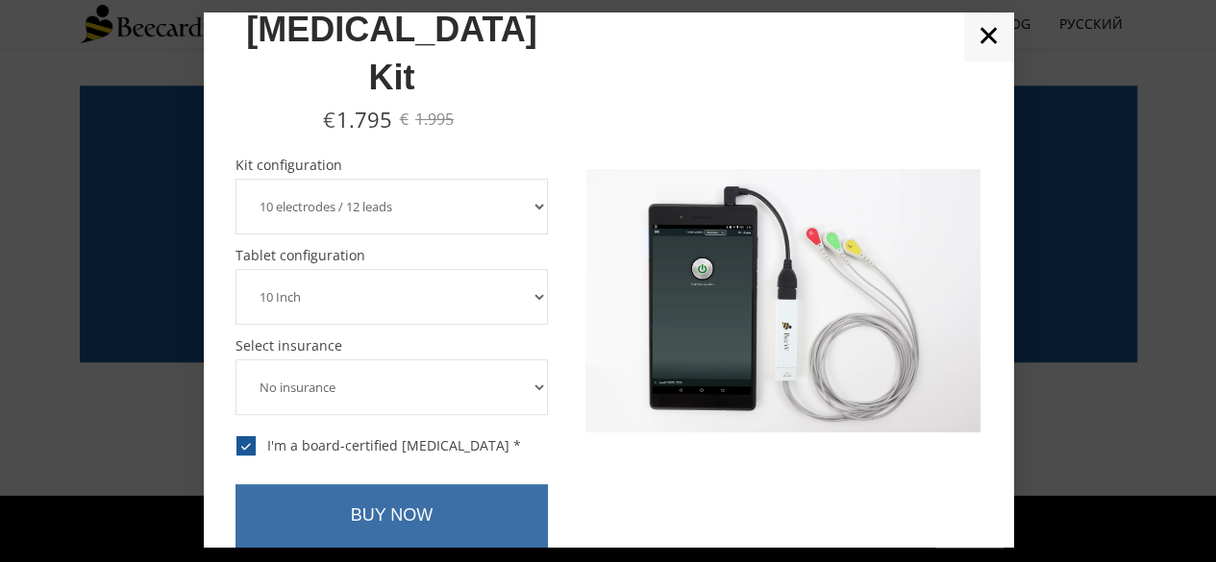
click at [302, 484] on link "BUY NOW" at bounding box center [392, 515] width 313 height 63
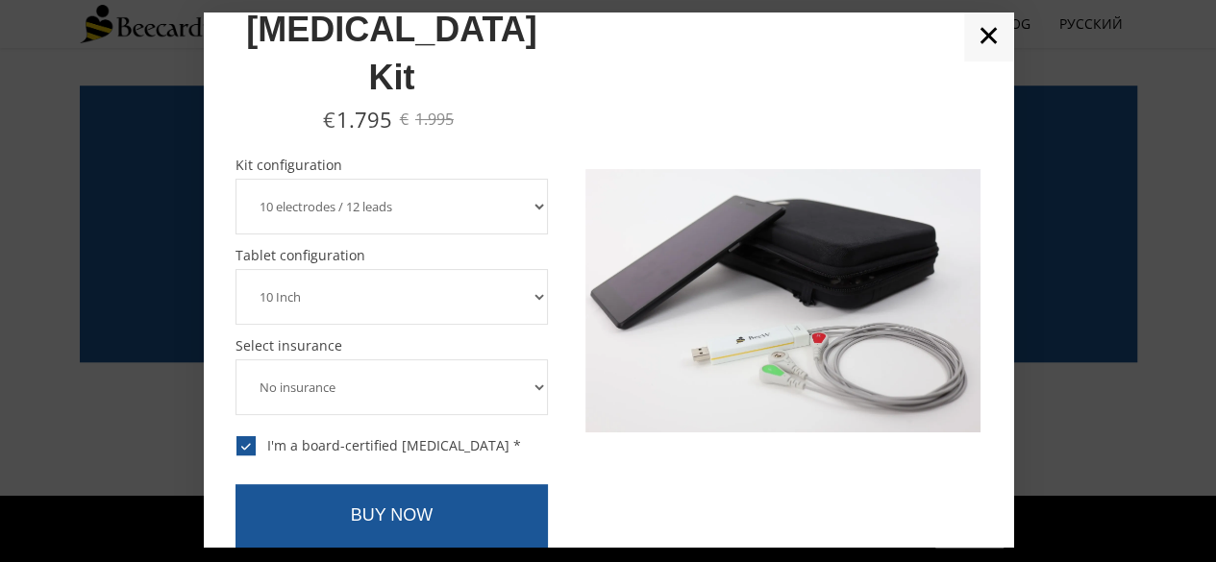
scroll to position [4410, 0]
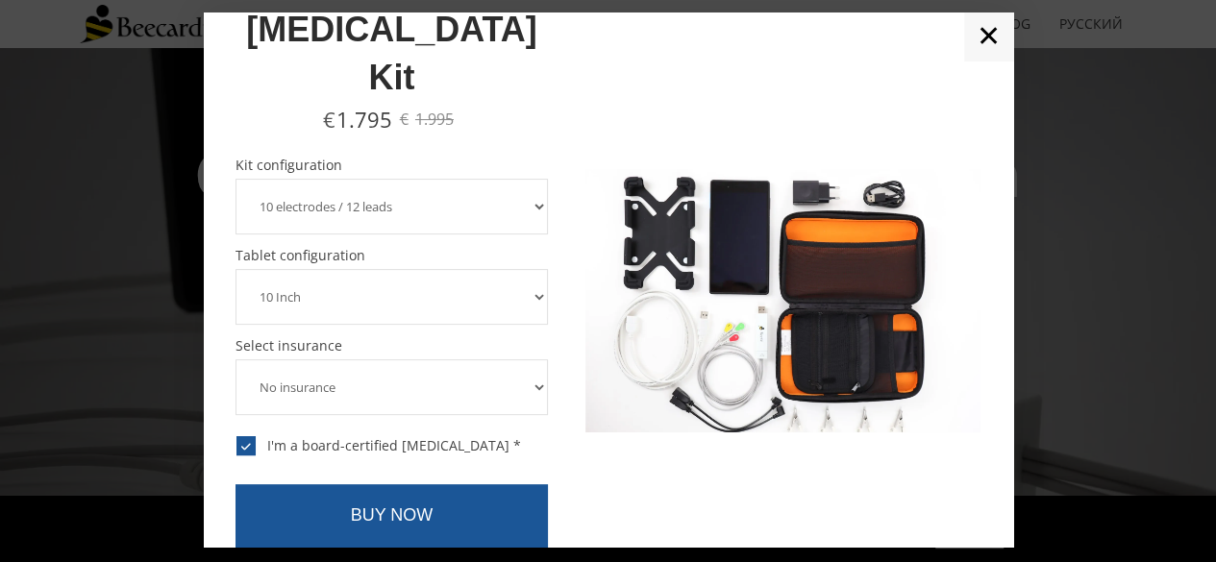
click at [982, 45] on link "✕" at bounding box center [988, 36] width 49 height 48
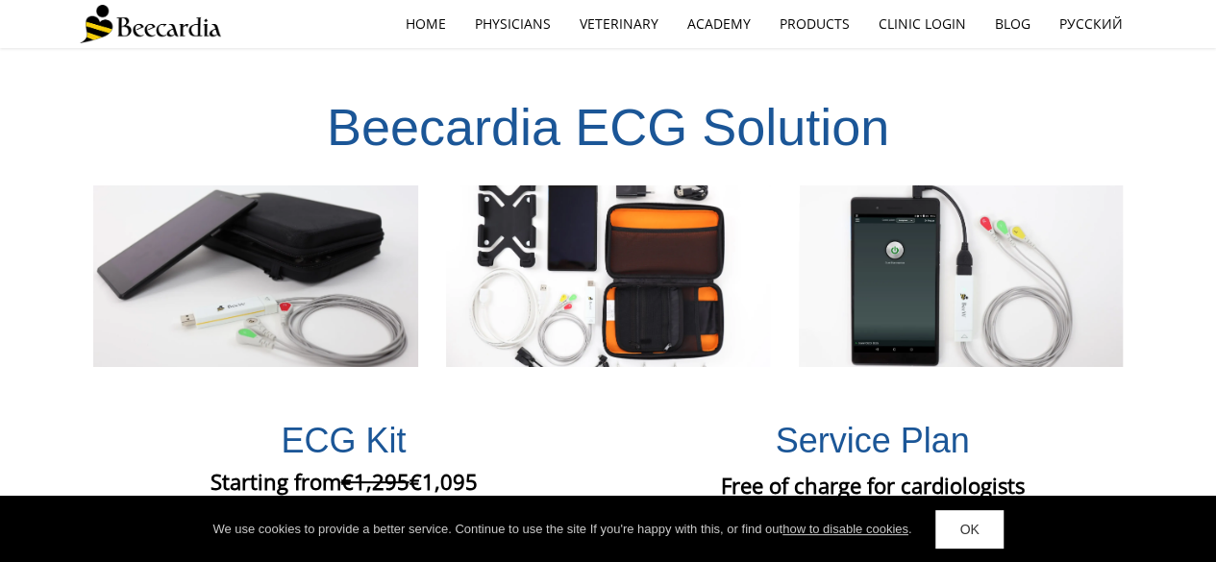
scroll to position [3435, 0]
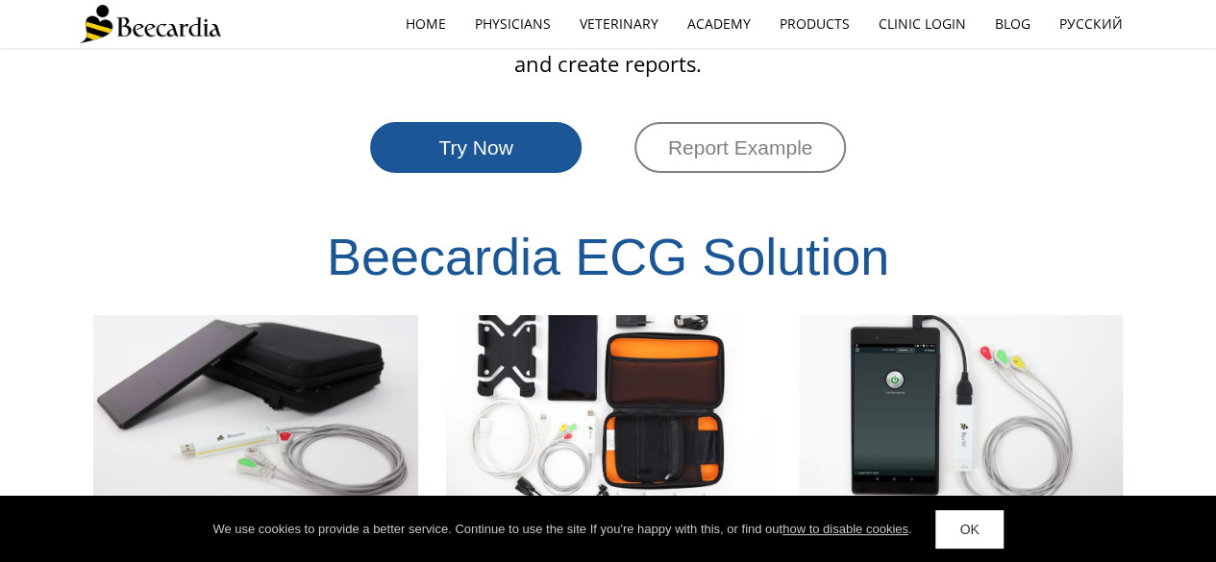
click at [709, 136] on span "Report Example" at bounding box center [740, 147] width 145 height 22
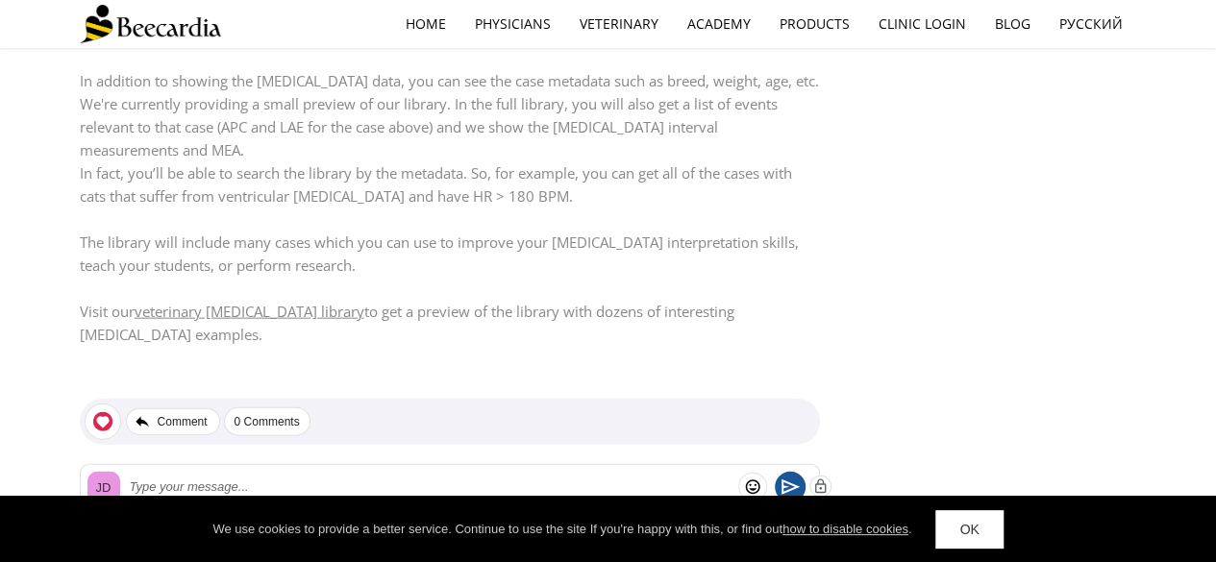
scroll to position [2114, 0]
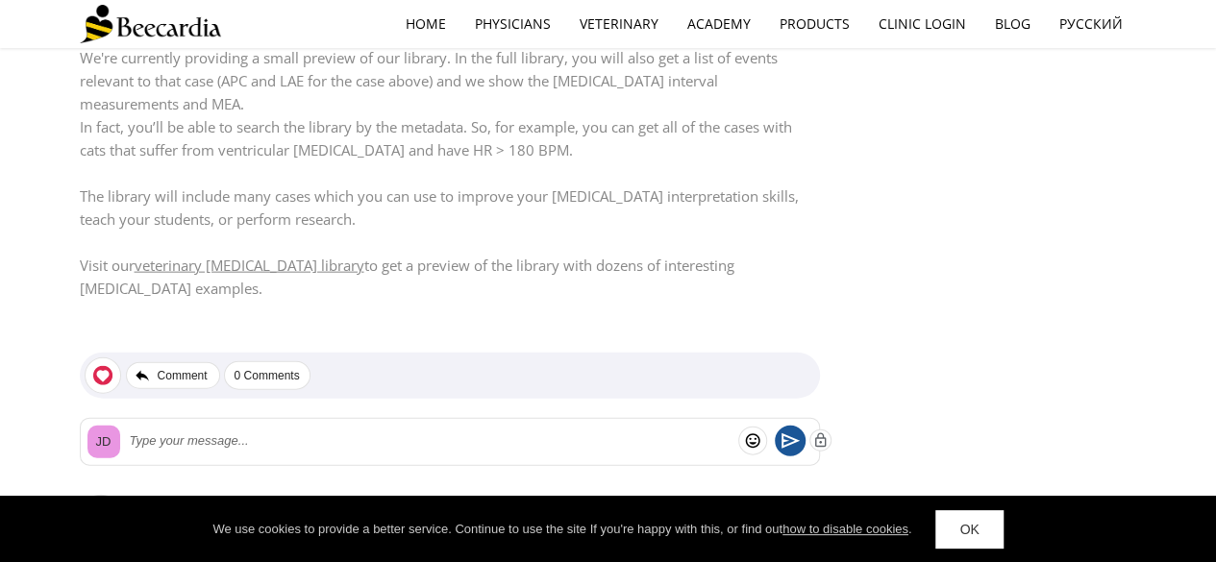
click at [208, 256] on link "veterinary [MEDICAL_DATA] library" at bounding box center [250, 265] width 230 height 19
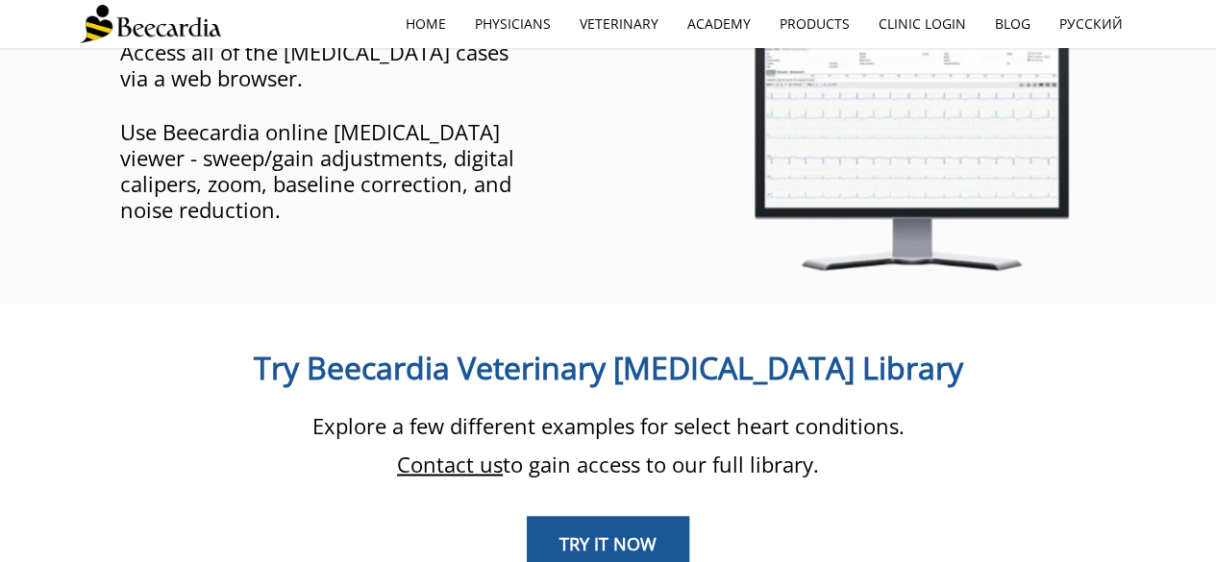
scroll to position [1634, 0]
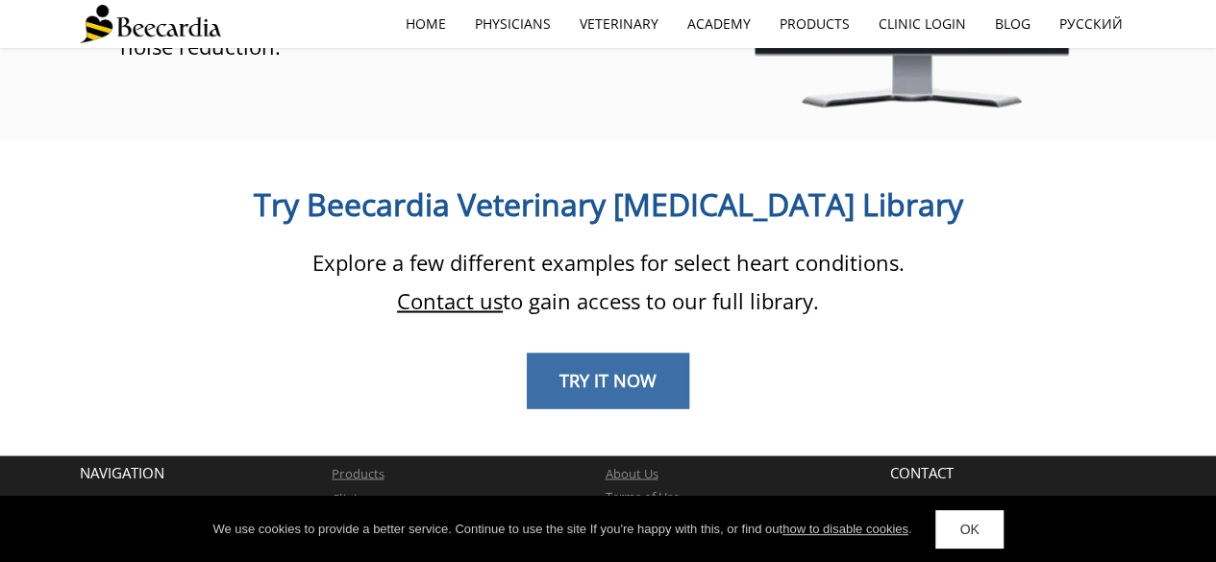
click at [602, 368] on span "TRY IT NOW" at bounding box center [607, 379] width 97 height 23
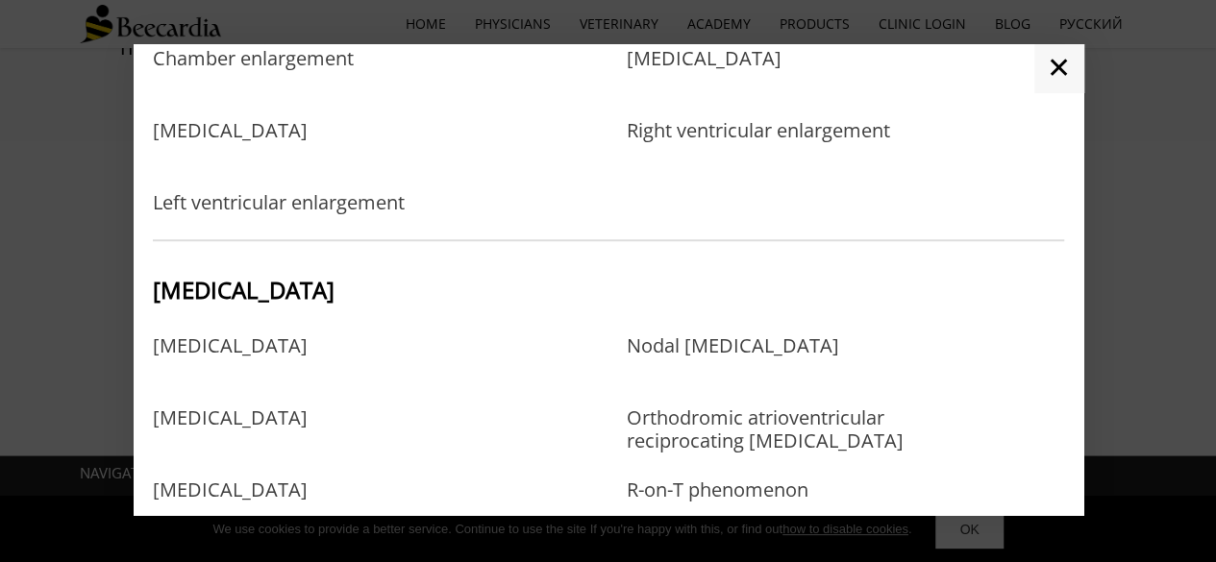
scroll to position [769, 0]
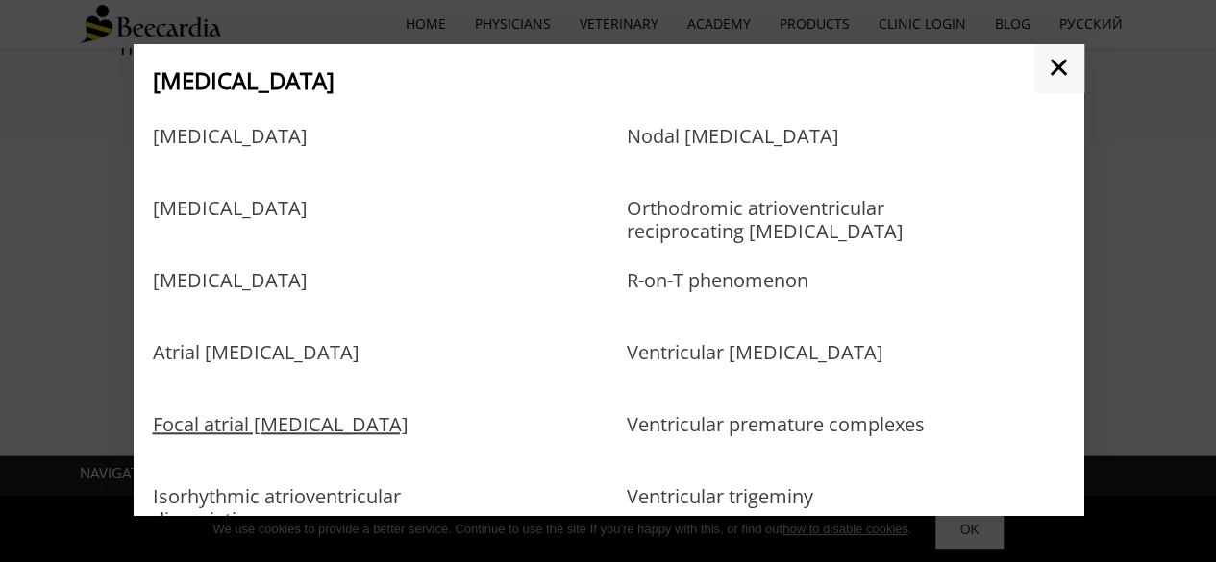
click at [331, 433] on link "Focal atrial tachycardia" at bounding box center [281, 444] width 256 height 62
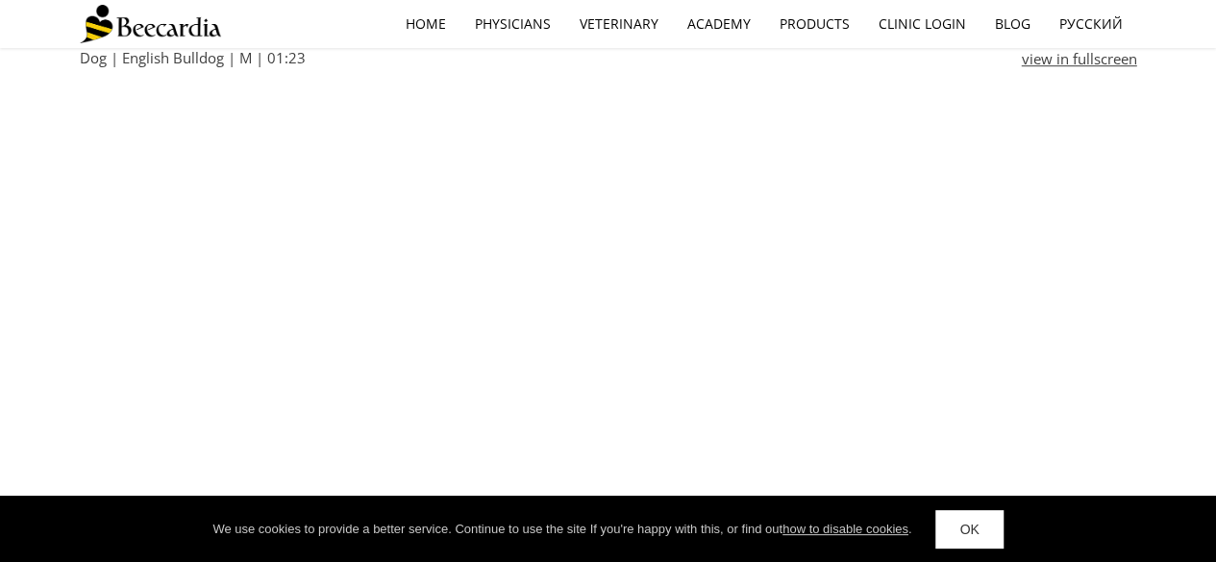
scroll to position [577, 0]
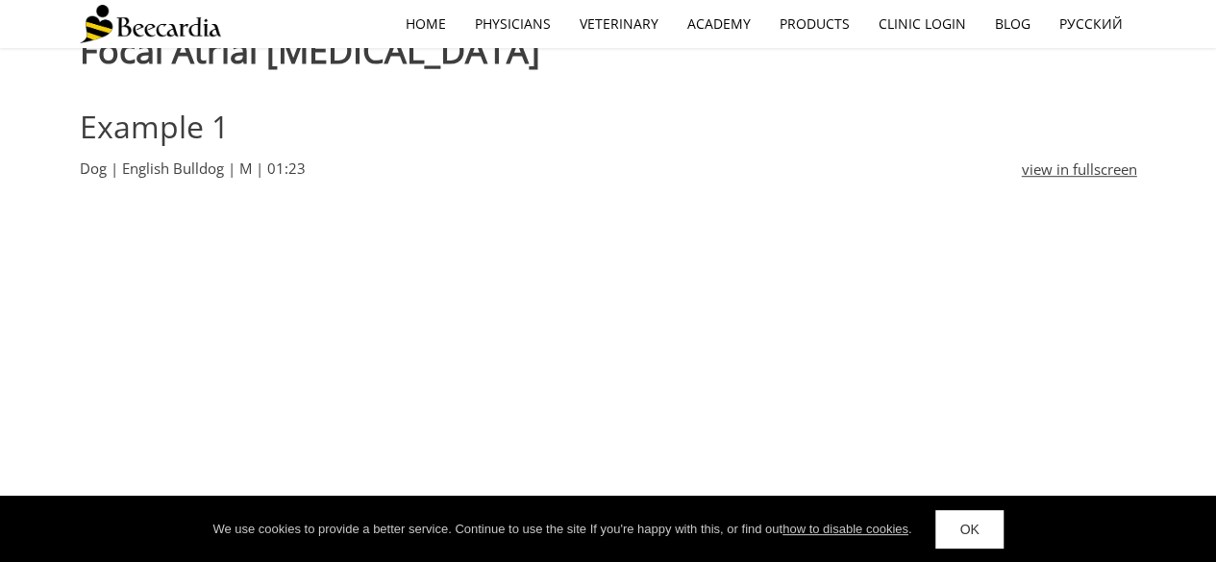
click at [1084, 169] on link "view in fullscreen" at bounding box center [1079, 169] width 115 height 23
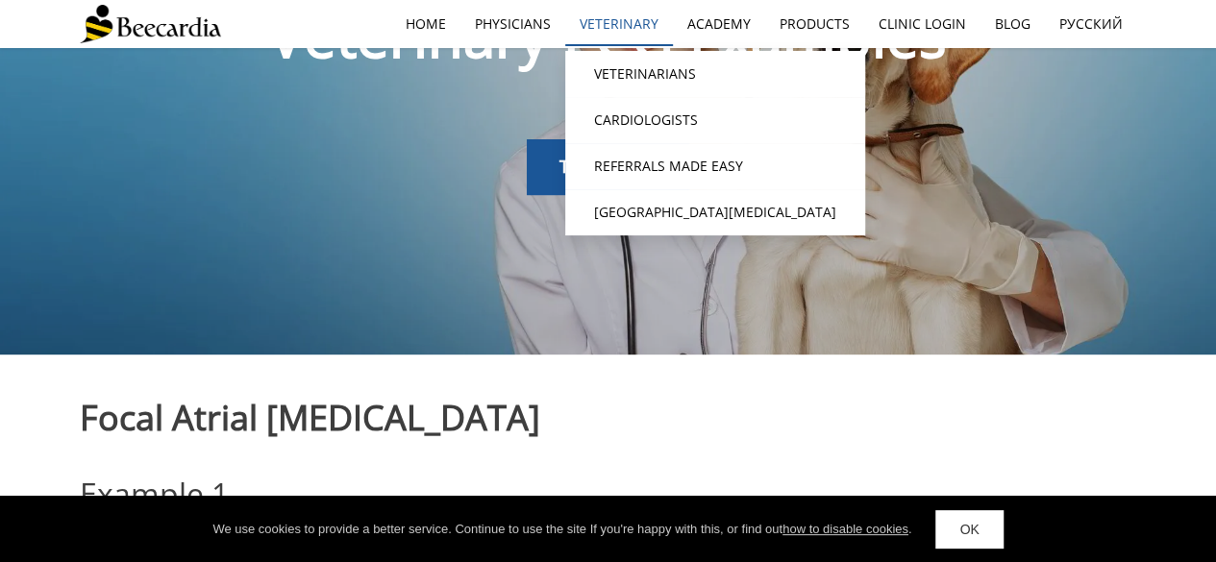
scroll to position [22, 0]
